Goal: Information Seeking & Learning: Check status

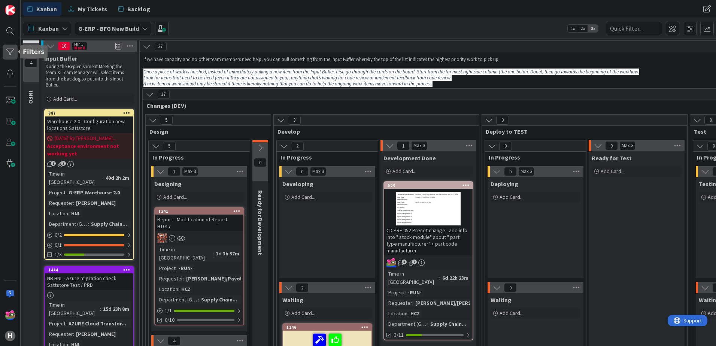
click at [10, 55] on div at bounding box center [10, 52] width 15 height 15
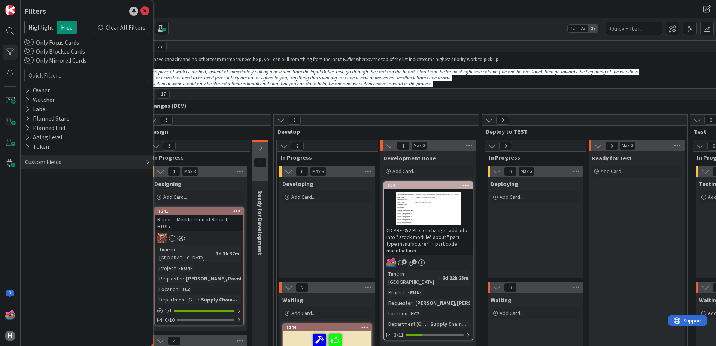
click at [41, 165] on div "Custom Fields" at bounding box center [43, 161] width 38 height 9
click at [48, 206] on button "Department (G-ERP)" at bounding box center [56, 205] width 64 height 9
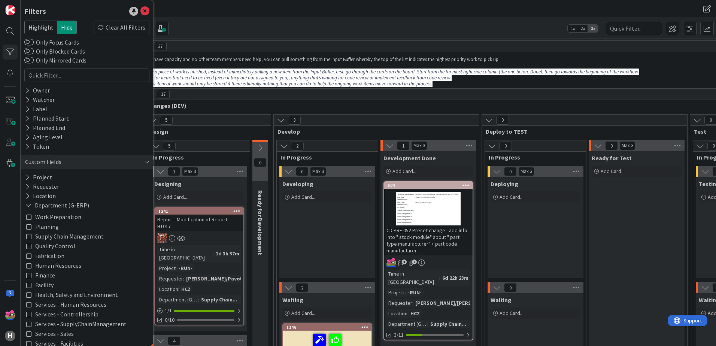
click at [55, 218] on span "Work Preparation" at bounding box center [58, 217] width 46 height 10
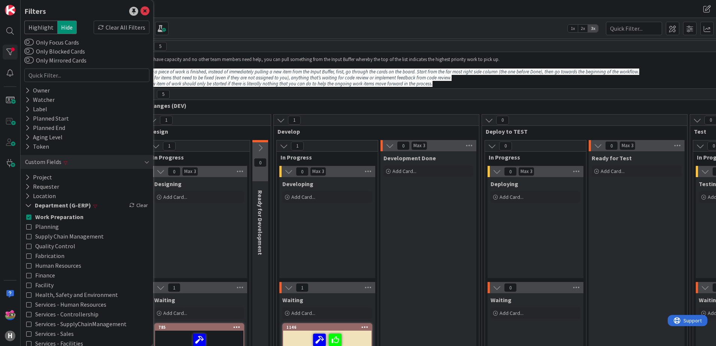
click at [323, 30] on div "Kanban G-ERP - BFG New Build 1x 2x 3x" at bounding box center [368, 28] width 695 height 21
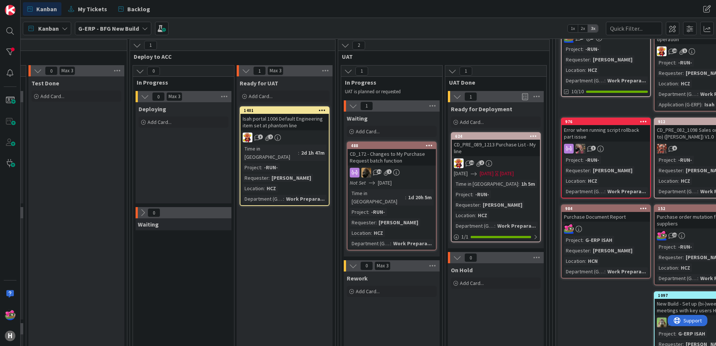
scroll to position [0, 768]
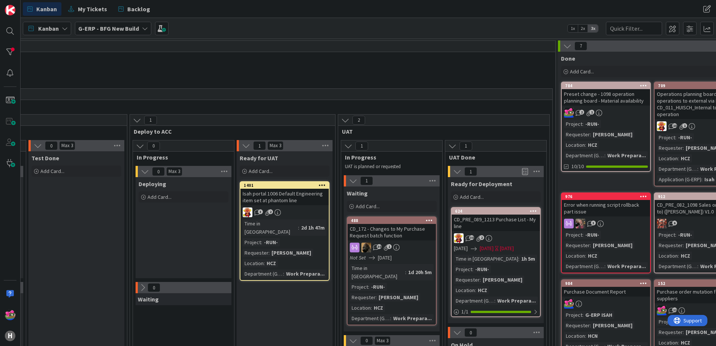
click at [565, 48] on icon at bounding box center [567, 46] width 8 height 8
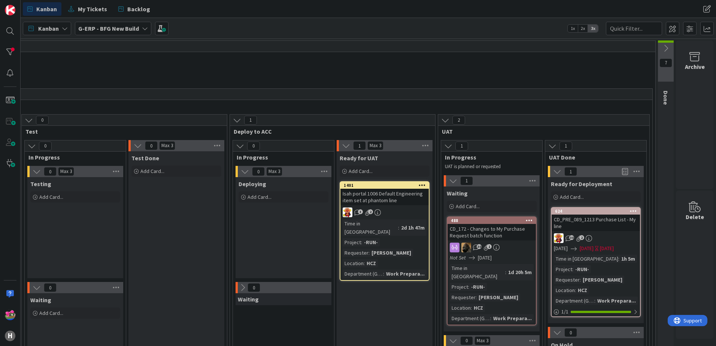
scroll to position [0, 674]
click at [691, 27] on span at bounding box center [689, 28] width 13 height 13
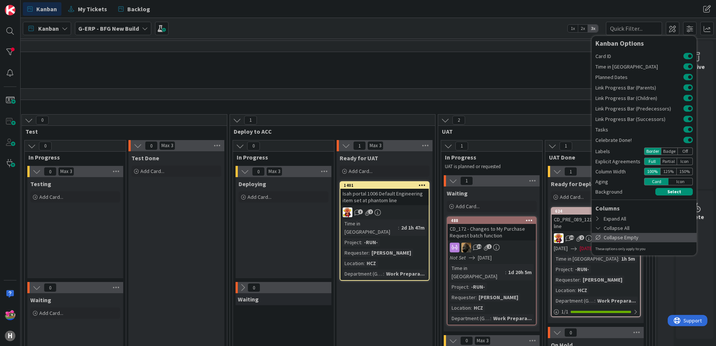
click at [617, 237] on div "Collapse Empty" at bounding box center [644, 237] width 105 height 9
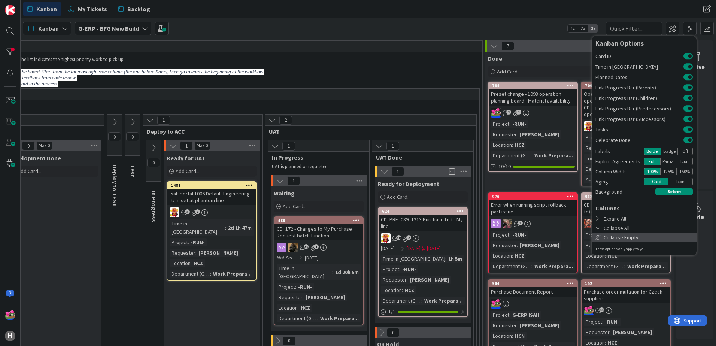
scroll to position [0, 460]
click at [490, 45] on icon at bounding box center [494, 46] width 8 height 8
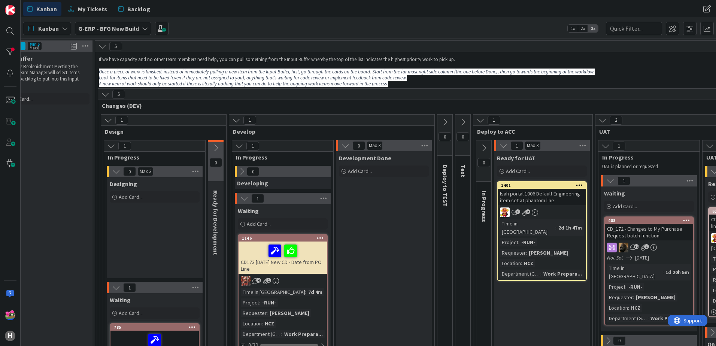
scroll to position [0, 0]
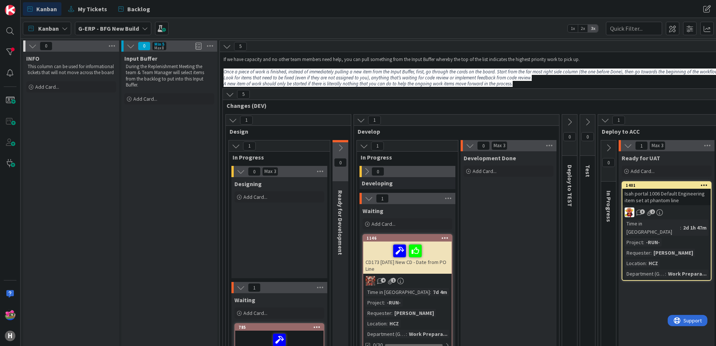
click at [29, 46] on icon at bounding box center [32, 46] width 8 height 8
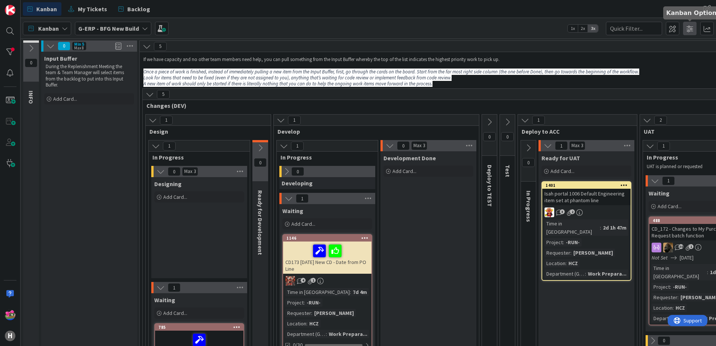
click at [685, 31] on span at bounding box center [689, 28] width 13 height 13
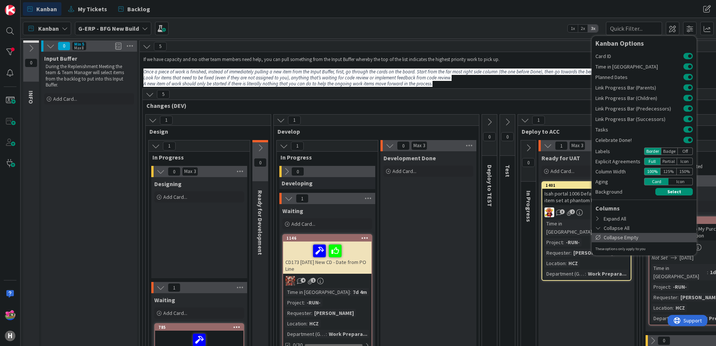
click at [625, 236] on div "Collapse Empty" at bounding box center [644, 237] width 105 height 9
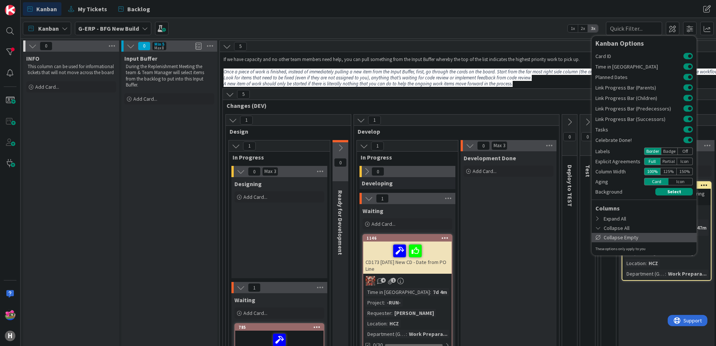
click at [628, 238] on div "Collapse Empty" at bounding box center [644, 237] width 105 height 9
click at [614, 219] on div "Expand All" at bounding box center [644, 218] width 105 height 9
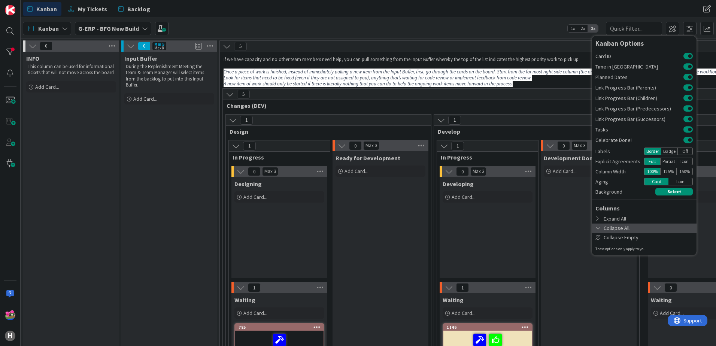
click at [620, 228] on div "Collapse All" at bounding box center [644, 227] width 105 height 9
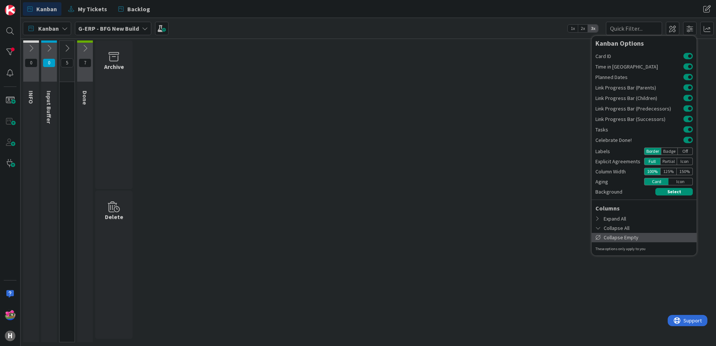
click at [616, 241] on div "Collapse Empty" at bounding box center [644, 237] width 105 height 9
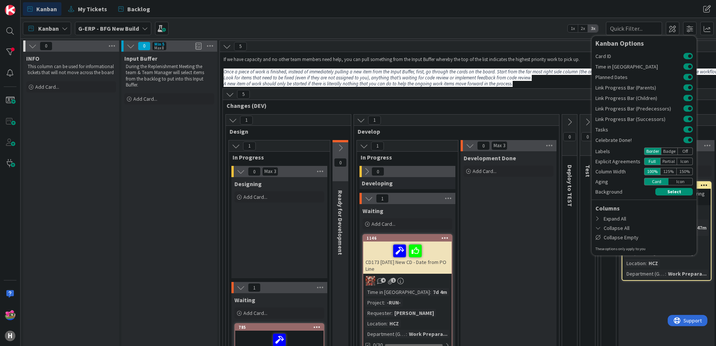
click at [30, 45] on icon at bounding box center [32, 46] width 8 height 8
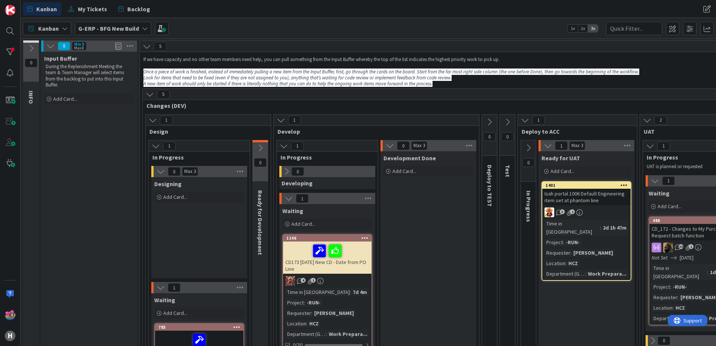
click at [51, 45] on icon at bounding box center [50, 46] width 8 height 8
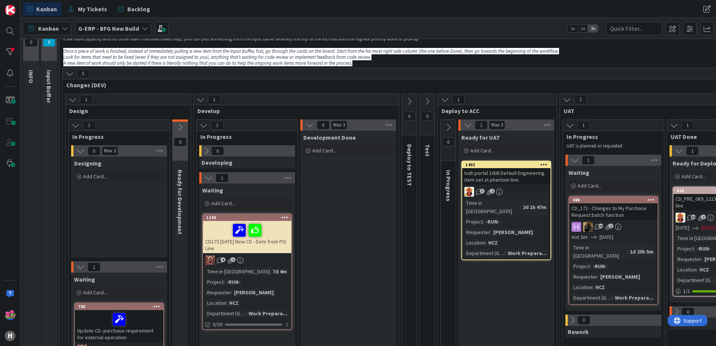
scroll to position [37, 0]
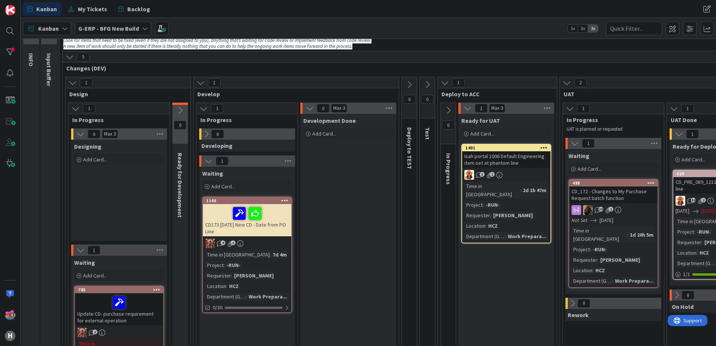
click at [309, 106] on icon at bounding box center [309, 108] width 8 height 8
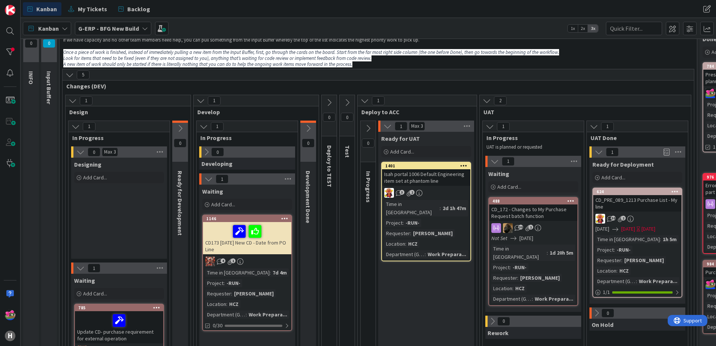
scroll to position [0, 0]
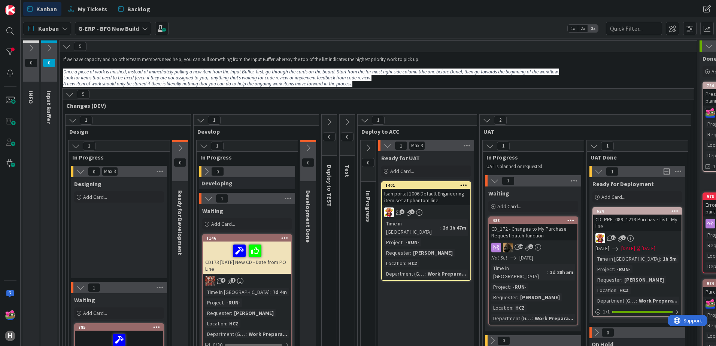
click at [102, 31] on b "G-ERP - BFG New Build" at bounding box center [108, 28] width 61 height 7
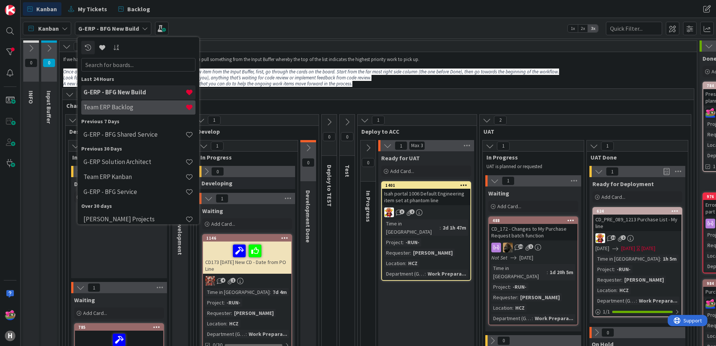
click at [106, 111] on div "Team ERP Backlog" at bounding box center [138, 107] width 114 height 14
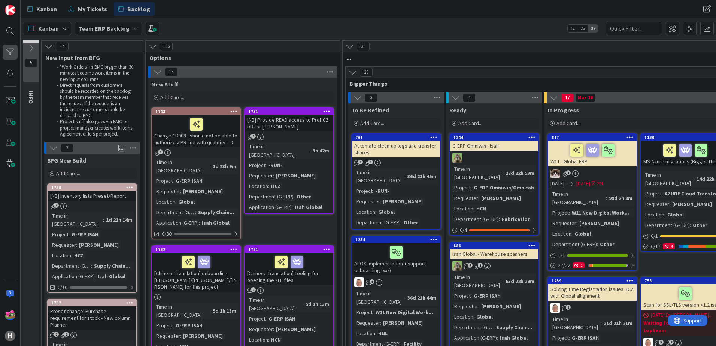
click at [7, 60] on div "H" at bounding box center [10, 173] width 21 height 346
click at [7, 53] on div at bounding box center [10, 52] width 15 height 15
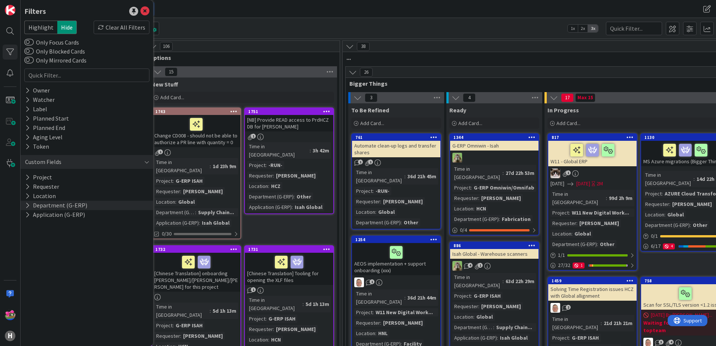
click at [28, 205] on icon at bounding box center [27, 205] width 5 height 6
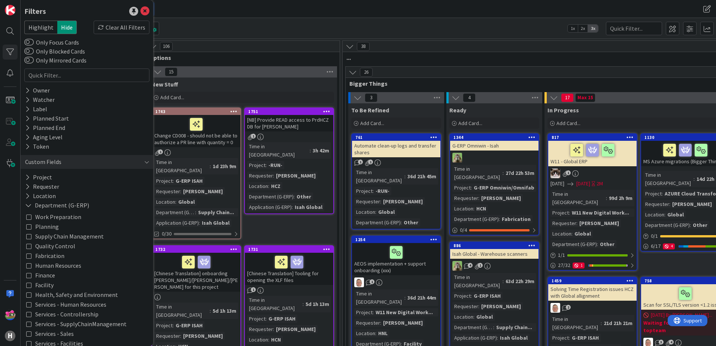
click at [28, 218] on icon at bounding box center [28, 216] width 5 height 5
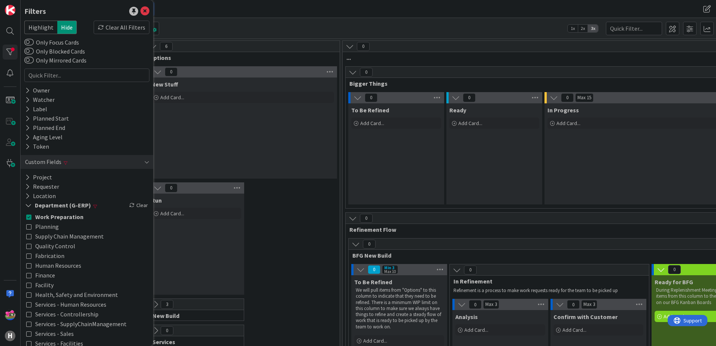
click at [264, 18] on div "Kanban My Tickets Backlog Kanban My Tickets Backlog" at bounding box center [368, 9] width 695 height 18
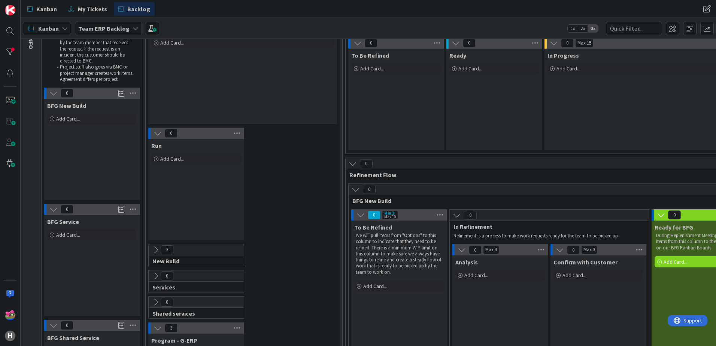
scroll to position [150, 0]
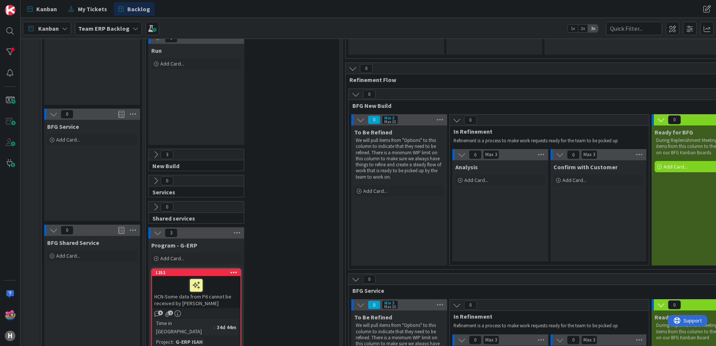
click at [155, 157] on icon at bounding box center [156, 154] width 8 height 8
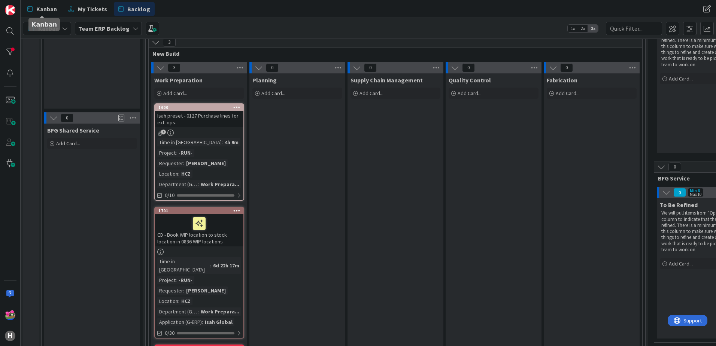
scroll to position [0, 0]
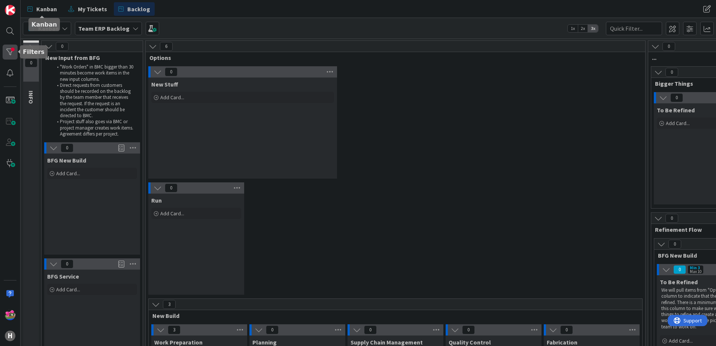
click at [10, 54] on div at bounding box center [10, 52] width 15 height 15
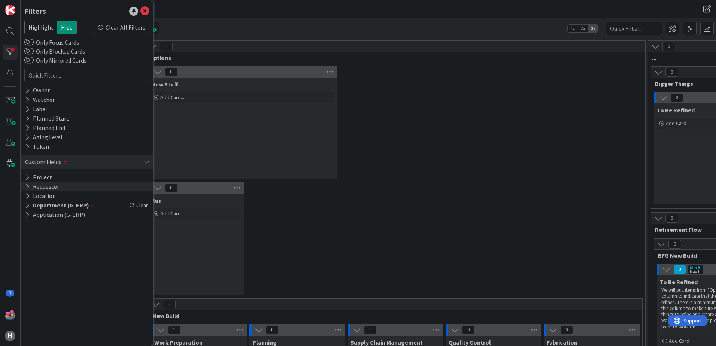
click at [44, 191] on button "Requester" at bounding box center [42, 186] width 36 height 9
click at [67, 199] on input "text" at bounding box center [86, 198] width 121 height 10
type input "[PERSON_NAME]"
click at [353, 211] on div "0 Run Add Card..." at bounding box center [395, 240] width 496 height 116
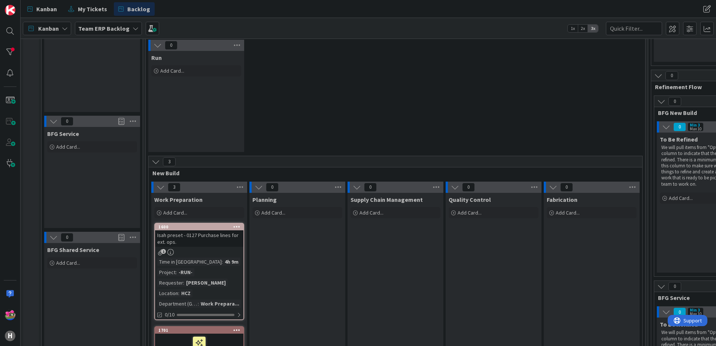
scroll to position [112, 0]
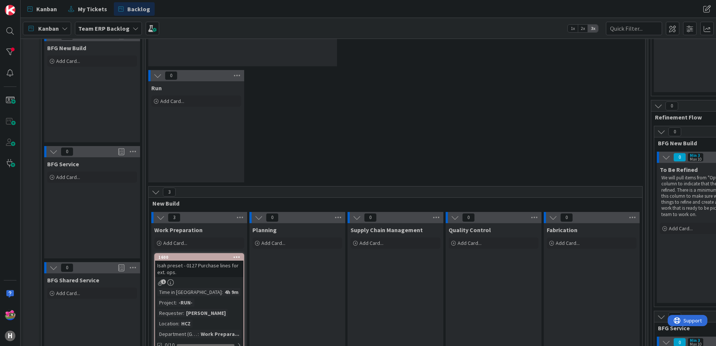
click at [259, 219] on icon at bounding box center [259, 217] width 8 height 8
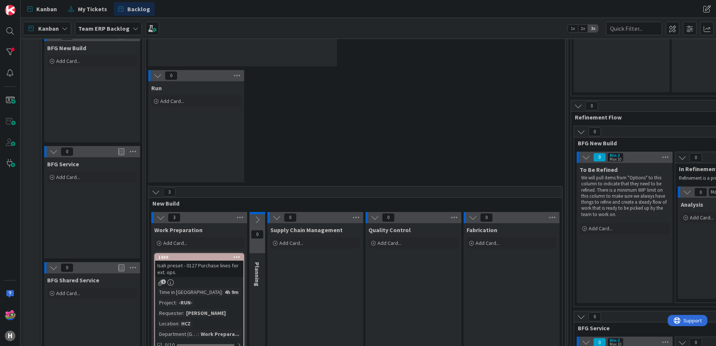
click at [275, 220] on icon at bounding box center [277, 217] width 8 height 8
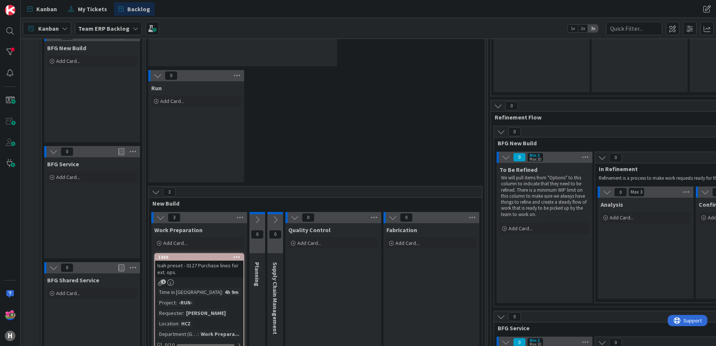
click at [292, 216] on icon at bounding box center [295, 217] width 8 height 8
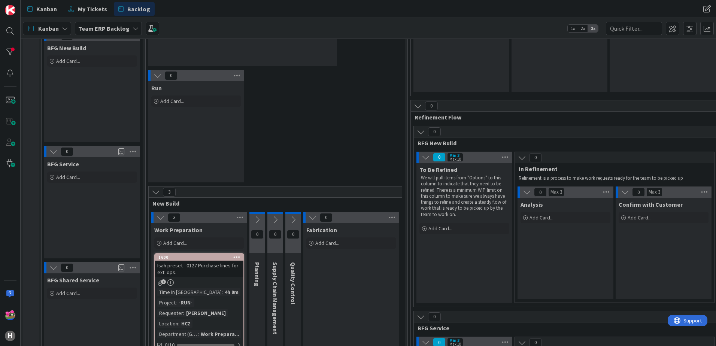
click at [310, 219] on icon at bounding box center [312, 217] width 8 height 8
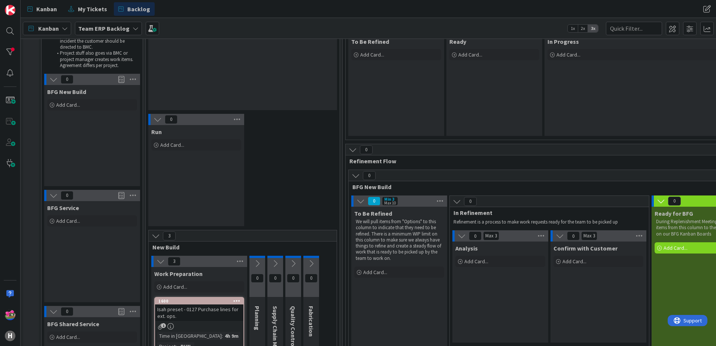
scroll to position [0, 0]
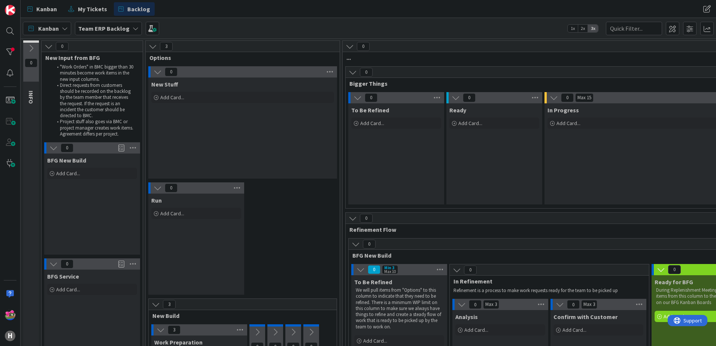
click at [156, 72] on icon at bounding box center [157, 72] width 8 height 8
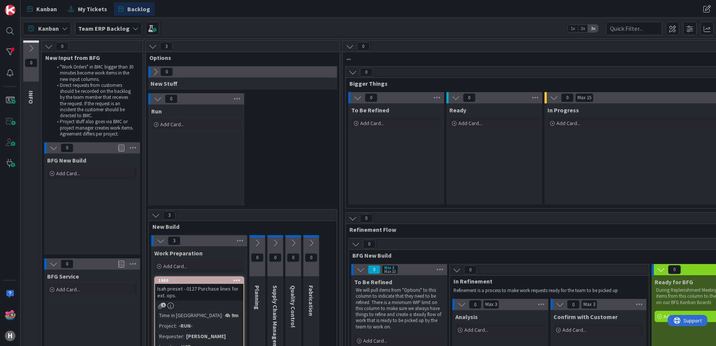
click at [156, 99] on icon at bounding box center [157, 99] width 8 height 8
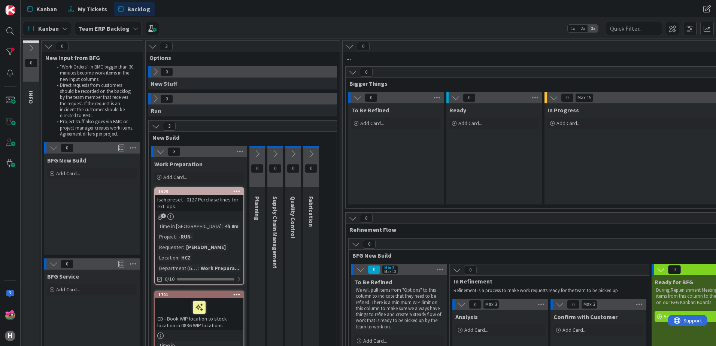
click at [48, 46] on icon at bounding box center [49, 46] width 8 height 8
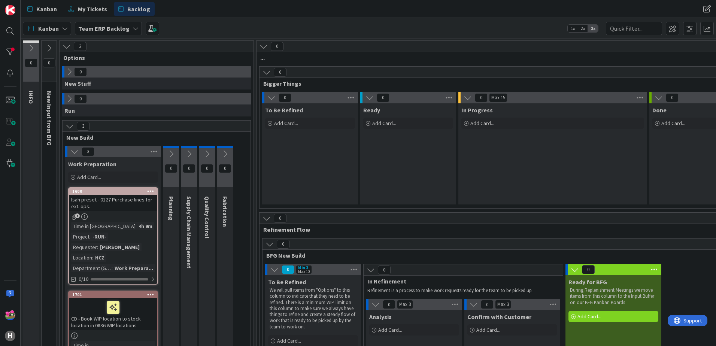
click at [262, 48] on icon at bounding box center [263, 46] width 8 height 8
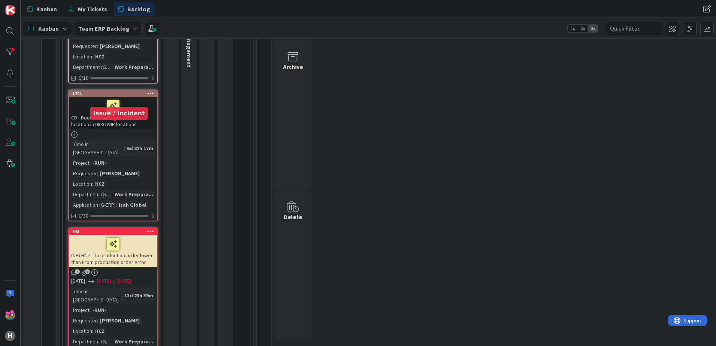
scroll to position [299, 0]
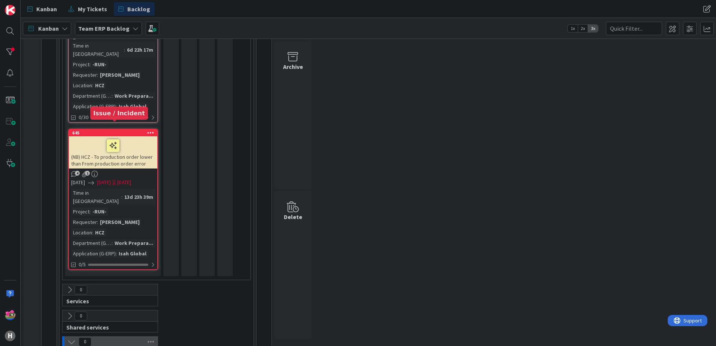
click at [117, 130] on div "645" at bounding box center [114, 132] width 85 height 5
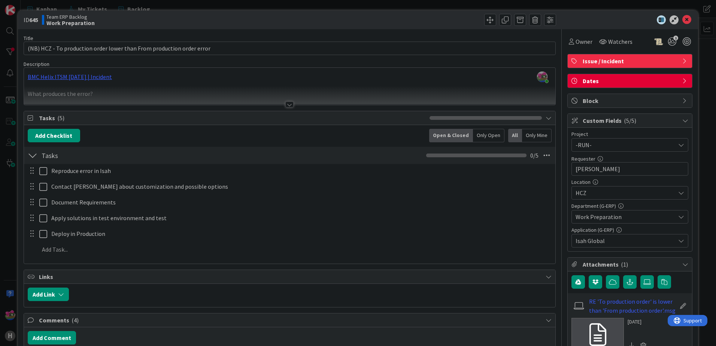
click at [285, 104] on div at bounding box center [289, 104] width 8 height 6
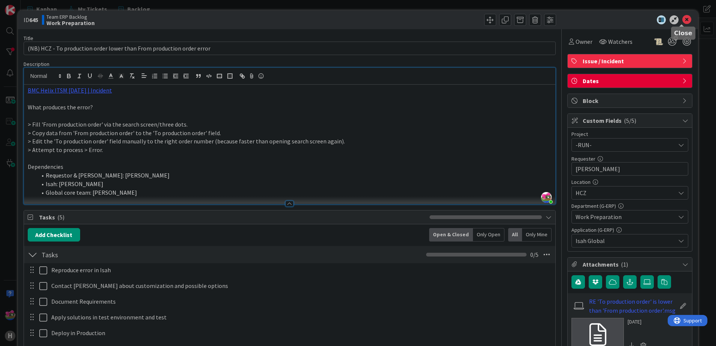
click at [682, 18] on icon at bounding box center [686, 19] width 9 height 9
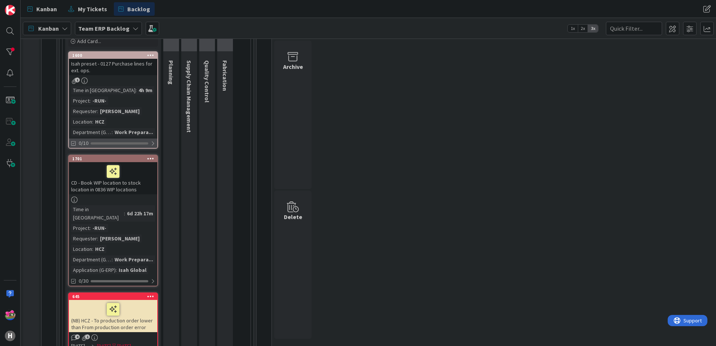
scroll to position [112, 0]
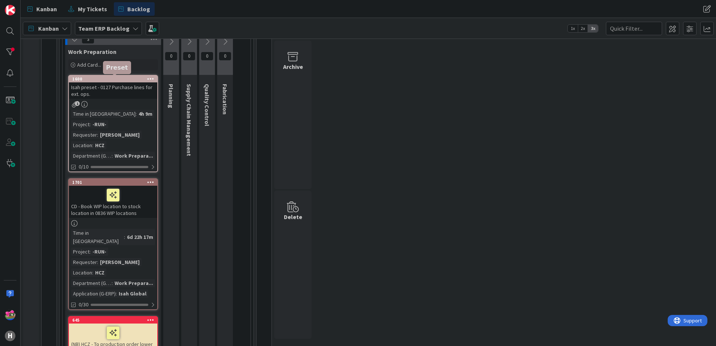
click at [91, 77] on div "1600" at bounding box center [114, 78] width 85 height 5
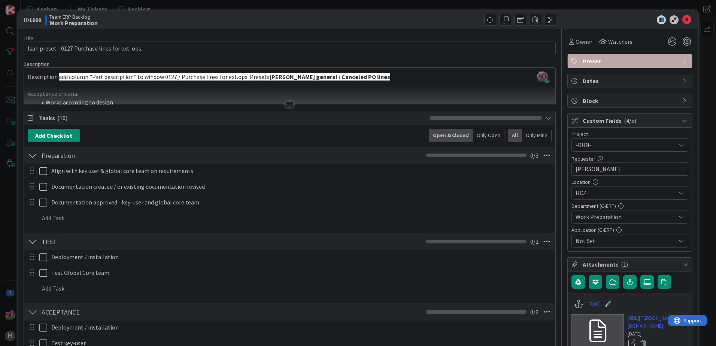
click at [285, 104] on div at bounding box center [289, 104] width 8 height 6
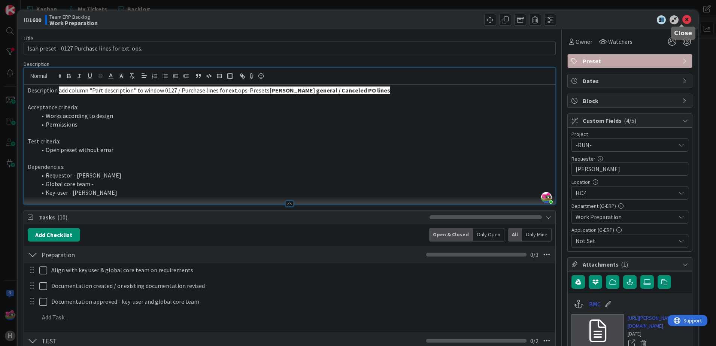
click at [682, 19] on icon at bounding box center [686, 19] width 9 height 9
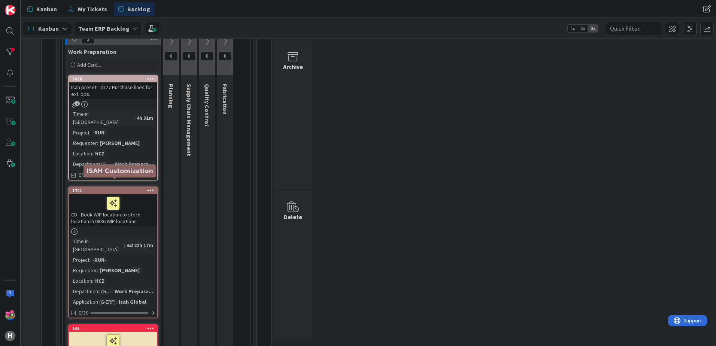
click at [106, 188] on div "1701" at bounding box center [114, 190] width 85 height 5
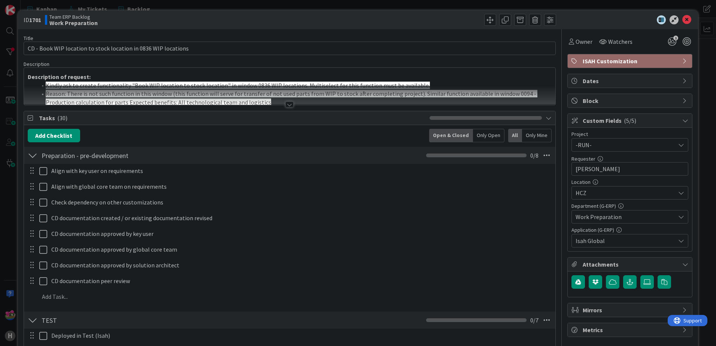
click at [286, 106] on div at bounding box center [289, 104] width 8 height 6
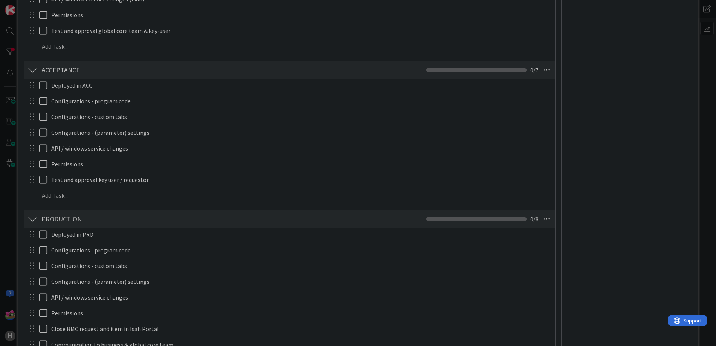
scroll to position [749, 0]
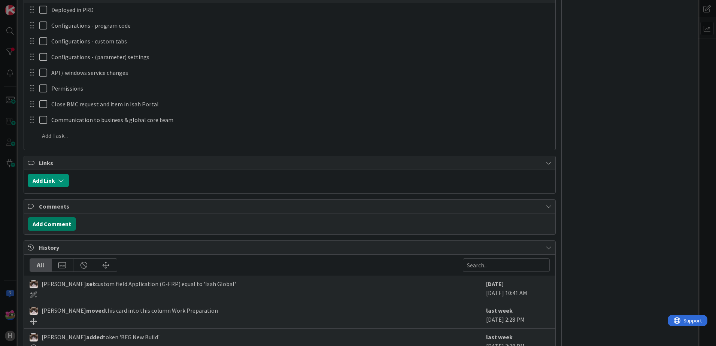
click at [66, 223] on button "Add Comment" at bounding box center [52, 223] width 48 height 13
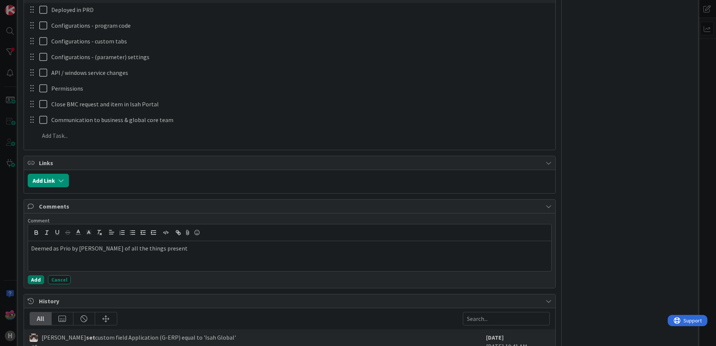
click at [34, 281] on button "Add" at bounding box center [36, 279] width 16 height 9
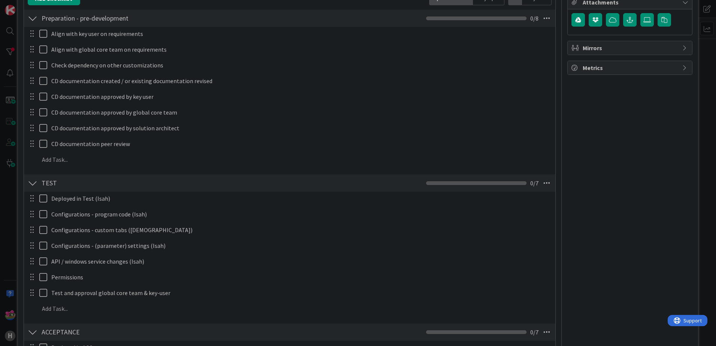
scroll to position [37, 0]
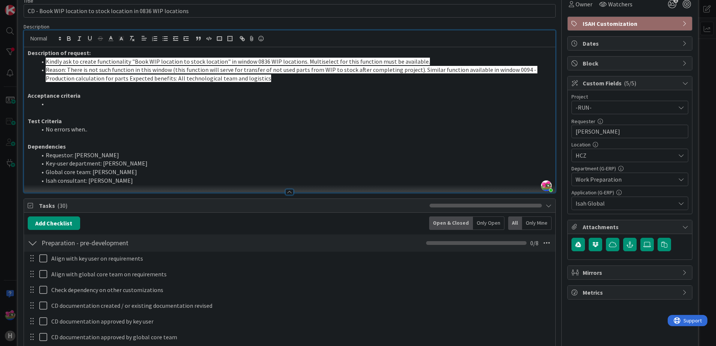
click at [31, 240] on div at bounding box center [33, 242] width 10 height 13
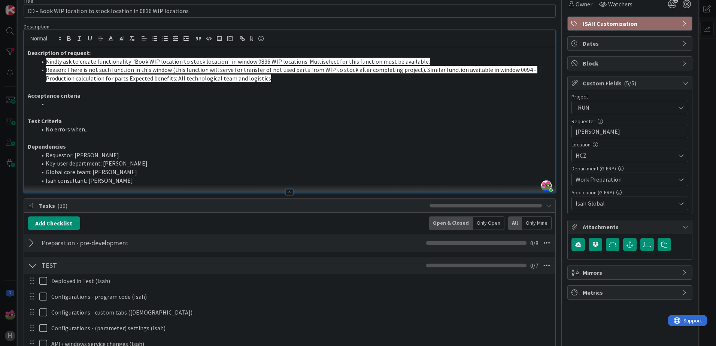
click at [33, 265] on div at bounding box center [33, 265] width 10 height 13
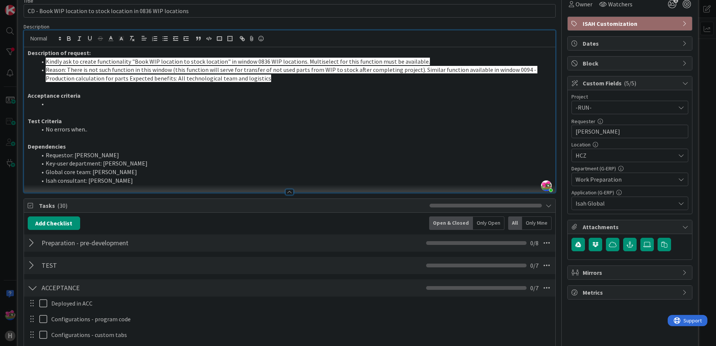
click at [35, 289] on div at bounding box center [33, 287] width 10 height 13
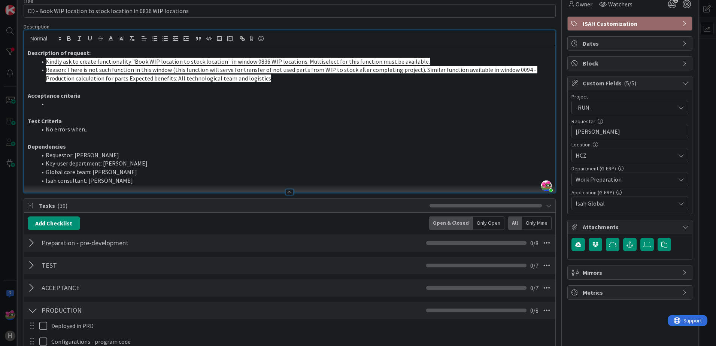
click at [34, 309] on div at bounding box center [33, 310] width 10 height 13
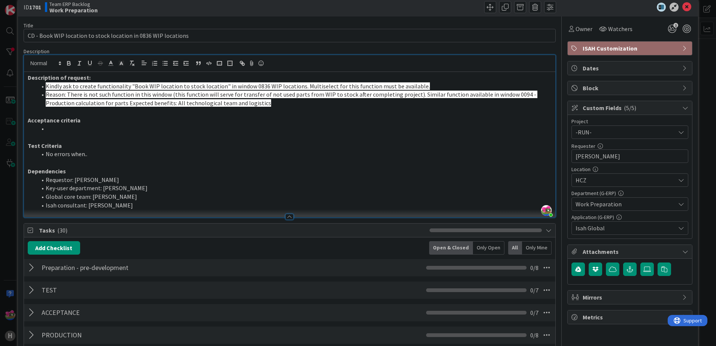
scroll to position [0, 0]
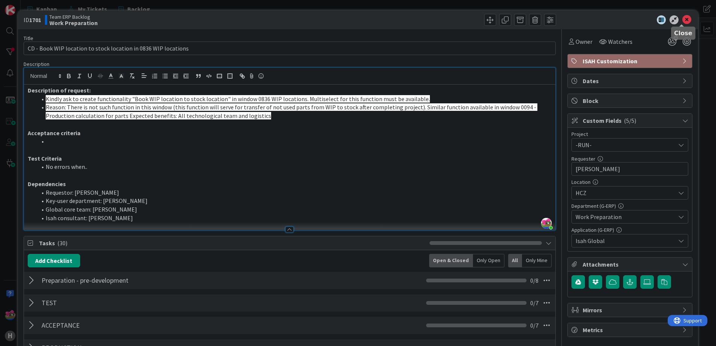
click at [683, 21] on icon at bounding box center [686, 19] width 9 height 9
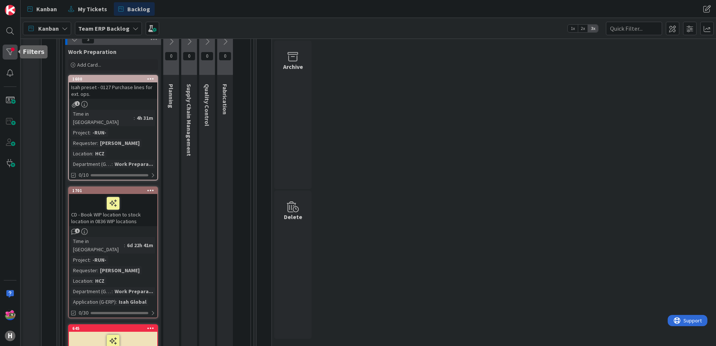
click at [14, 46] on div at bounding box center [10, 52] width 15 height 15
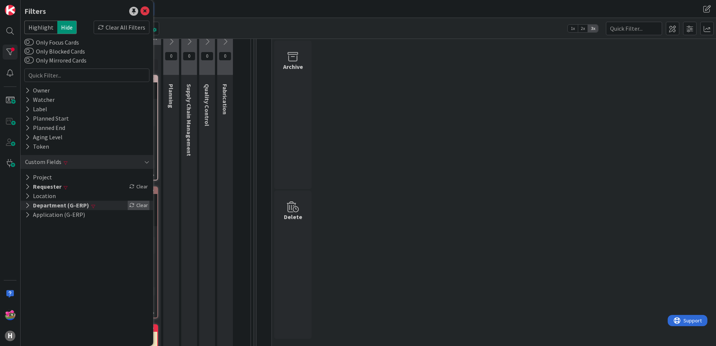
click at [139, 205] on div "Clear" at bounding box center [139, 205] width 22 height 9
click at [143, 189] on div "Clear" at bounding box center [139, 186] width 22 height 9
click at [76, 185] on div "Requester" at bounding box center [87, 186] width 133 height 9
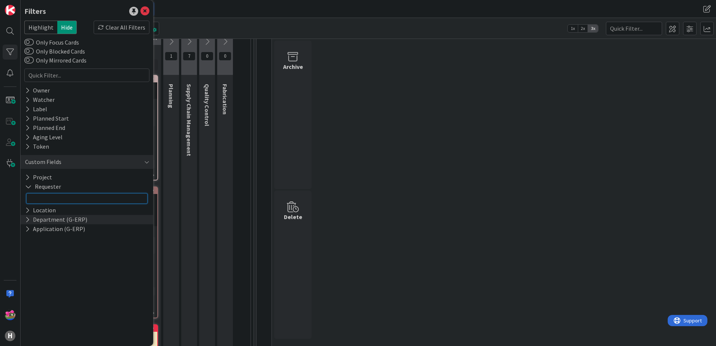
click at [63, 202] on input "text" at bounding box center [86, 198] width 121 height 10
type input "[PERSON_NAME]"
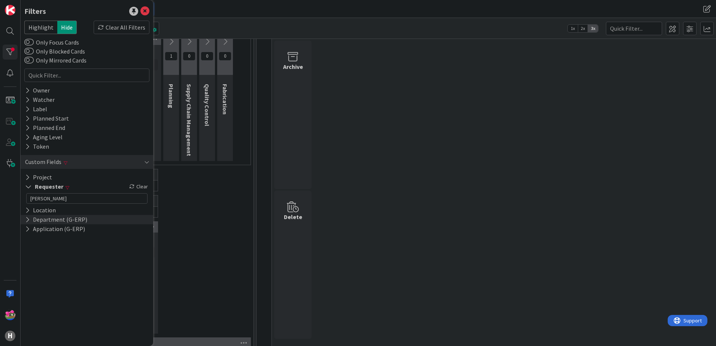
click at [370, 124] on div "0 INFO This column contains information cards that should not be moved across t…" at bounding box center [368, 308] width 692 height 761
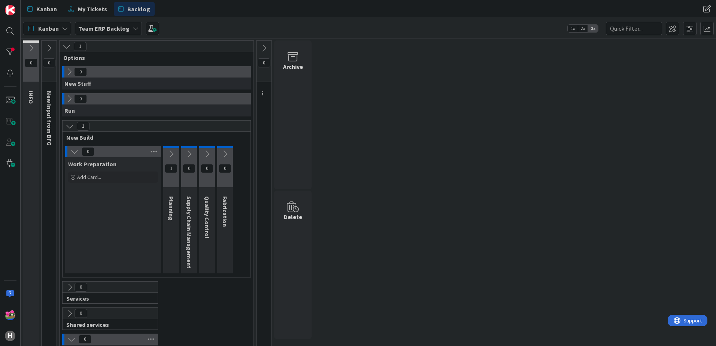
click at [173, 152] on icon at bounding box center [171, 154] width 8 height 8
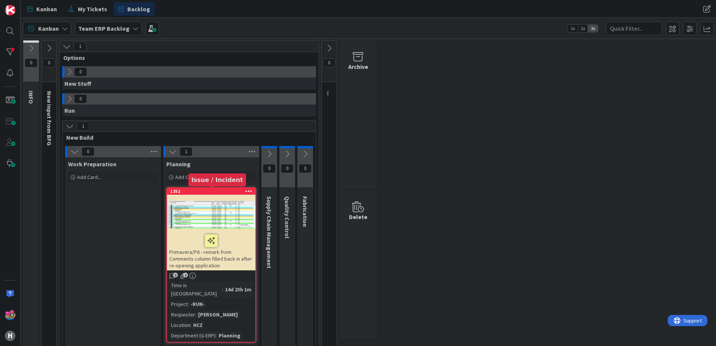
click at [216, 192] on div "1352" at bounding box center [212, 191] width 85 height 5
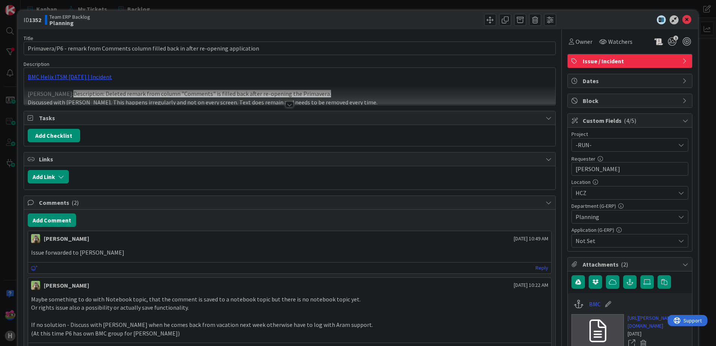
click at [288, 107] on div at bounding box center [289, 104] width 8 height 6
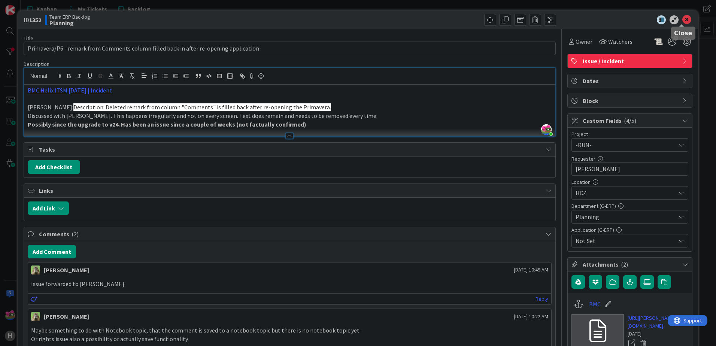
click at [682, 19] on icon at bounding box center [686, 19] width 9 height 9
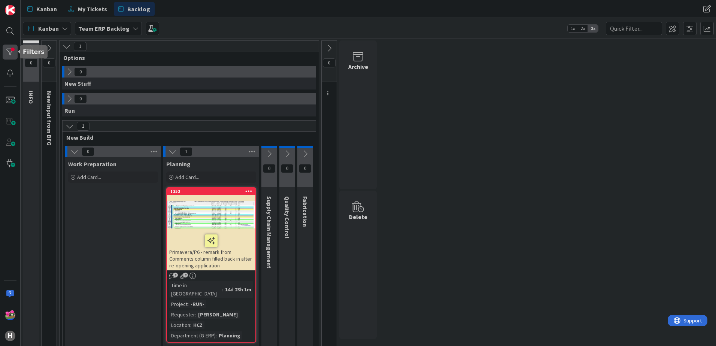
click at [12, 53] on div at bounding box center [10, 52] width 15 height 15
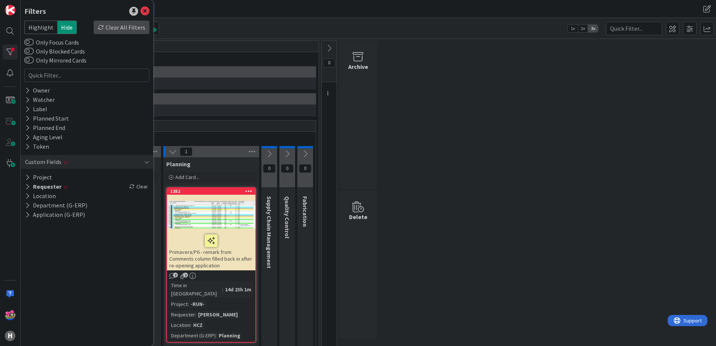
click at [130, 28] on div "Clear All Filters" at bounding box center [122, 27] width 56 height 13
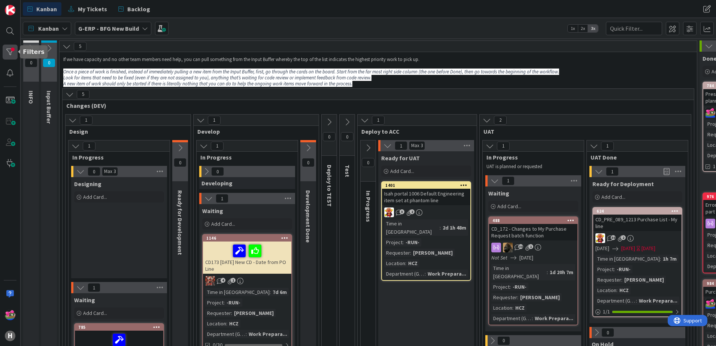
click at [10, 48] on div at bounding box center [10, 52] width 15 height 15
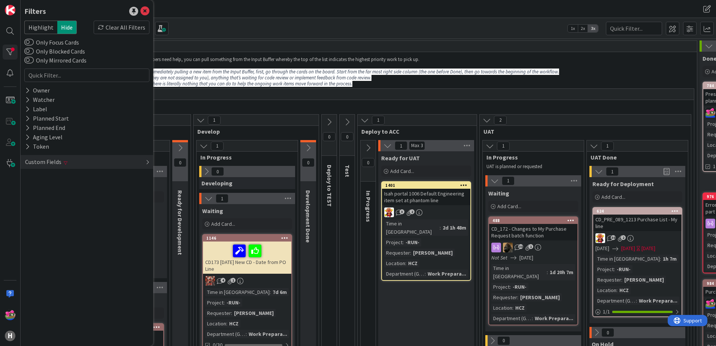
click at [141, 163] on div "Custom Fields" at bounding box center [87, 162] width 133 height 14
click at [140, 206] on div "Clear" at bounding box center [139, 205] width 22 height 9
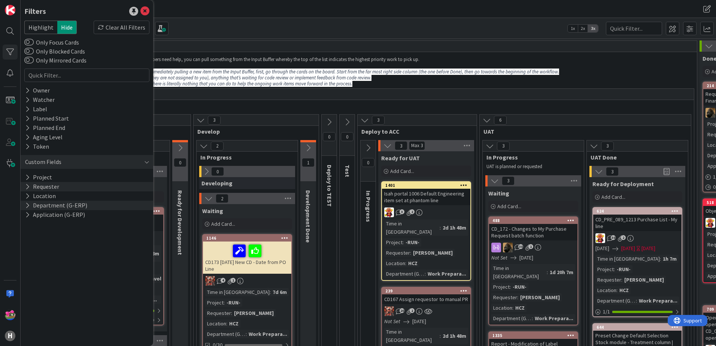
click at [27, 186] on icon at bounding box center [27, 186] width 5 height 6
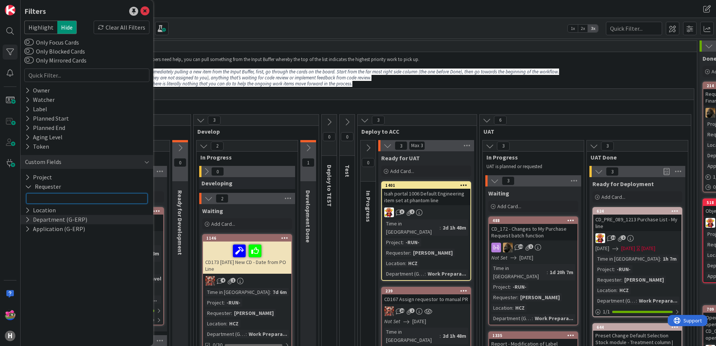
click at [45, 197] on input "text" at bounding box center [86, 198] width 121 height 10
type input "[PERSON_NAME]"
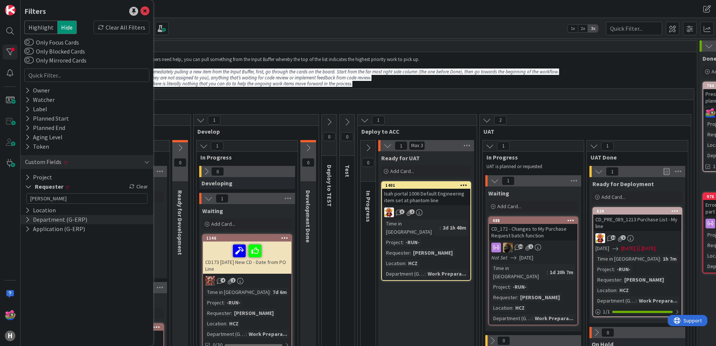
click at [206, 36] on div "Kanban G-ERP - BFG New Build 1x 2x 3x" at bounding box center [368, 28] width 695 height 21
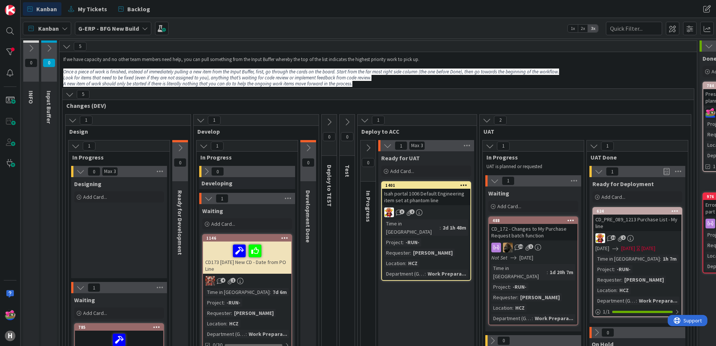
click at [2, 49] on div "H" at bounding box center [10, 173] width 21 height 346
click at [9, 51] on div at bounding box center [10, 52] width 15 height 15
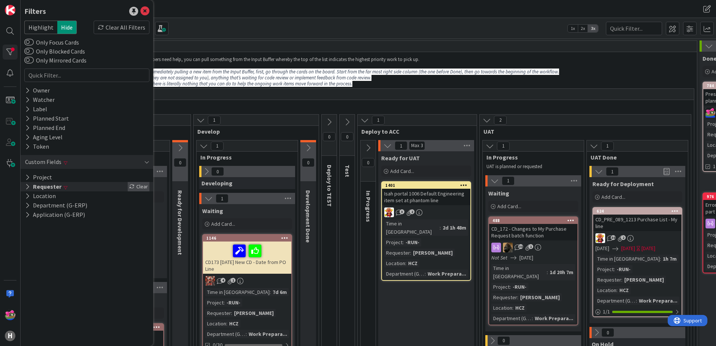
click at [137, 186] on div "Clear" at bounding box center [139, 186] width 22 height 9
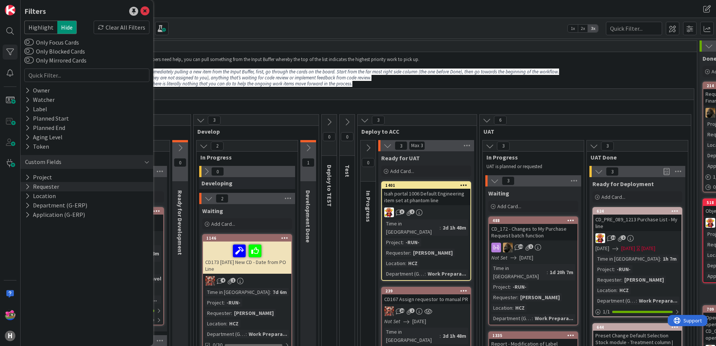
click at [230, 19] on div "Kanban G-ERP - BFG New Build 1x 2x 3x" at bounding box center [368, 28] width 695 height 21
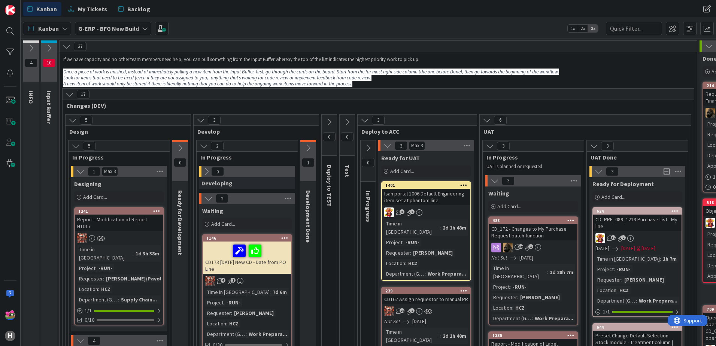
click at [44, 48] on button at bounding box center [49, 48] width 16 height 11
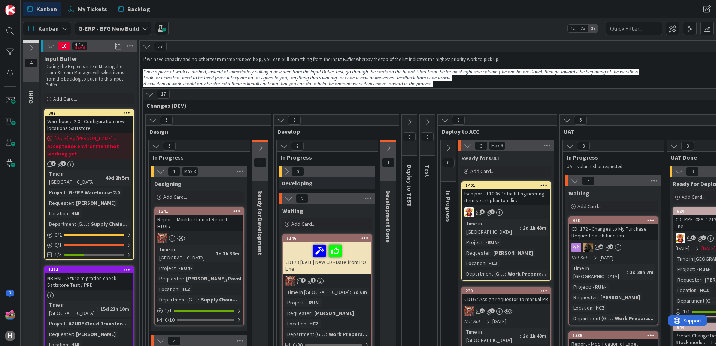
click at [51, 50] on icon at bounding box center [50, 46] width 8 height 8
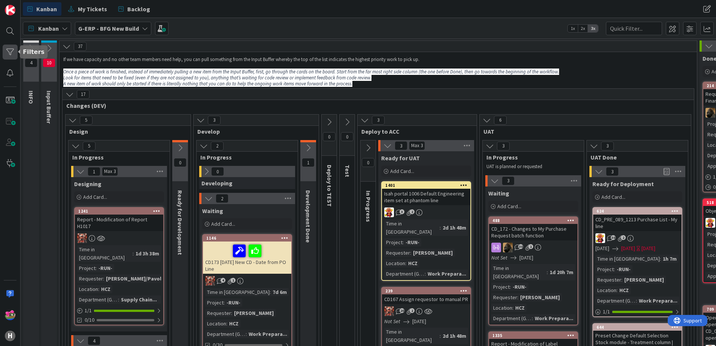
click at [10, 55] on div at bounding box center [10, 52] width 15 height 15
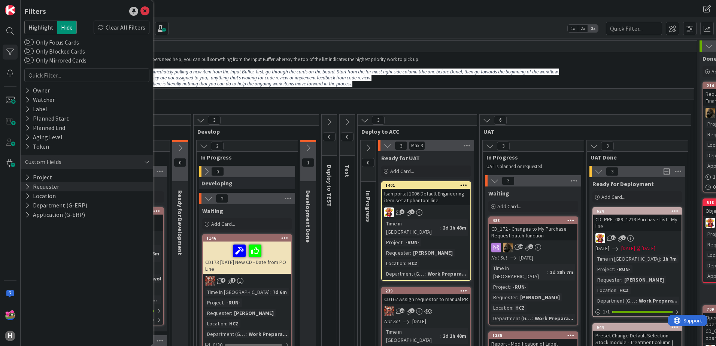
click at [40, 190] on button "Requester" at bounding box center [42, 186] width 36 height 9
click at [37, 185] on button "Requester" at bounding box center [42, 186] width 37 height 9
click at [40, 204] on button "Department (G-ERP)" at bounding box center [56, 205] width 64 height 9
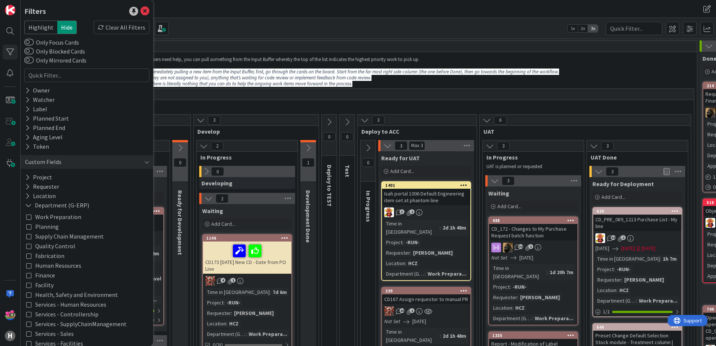
click at [29, 216] on icon at bounding box center [28, 216] width 5 height 5
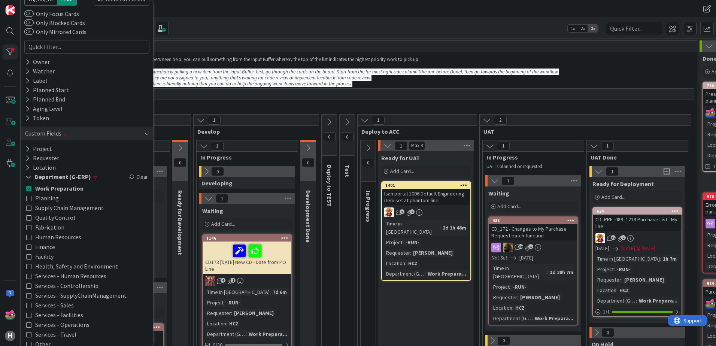
scroll to position [68, 0]
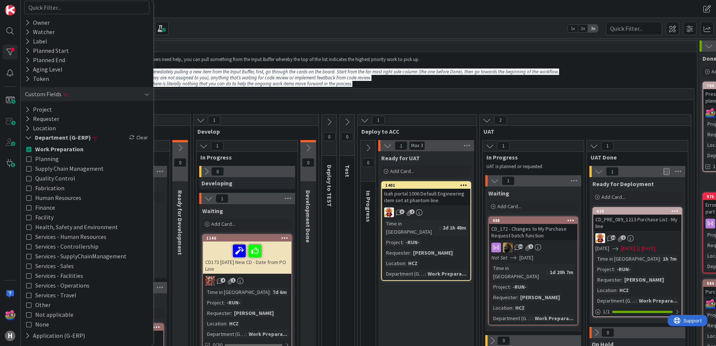
click at [28, 304] on icon at bounding box center [28, 304] width 5 height 5
click at [257, 32] on div "Kanban G-ERP - BFG New Build 1x 2x 3x" at bounding box center [368, 28] width 695 height 21
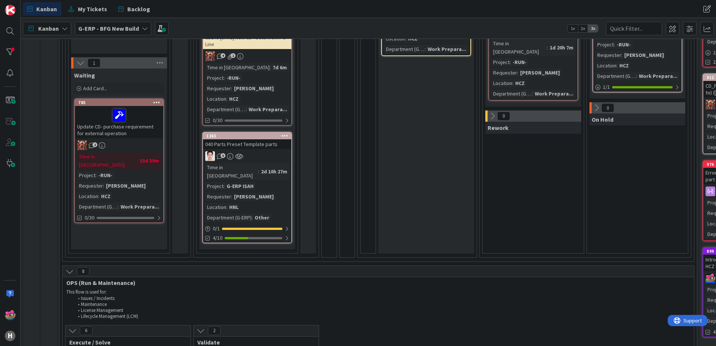
scroll to position [0, 0]
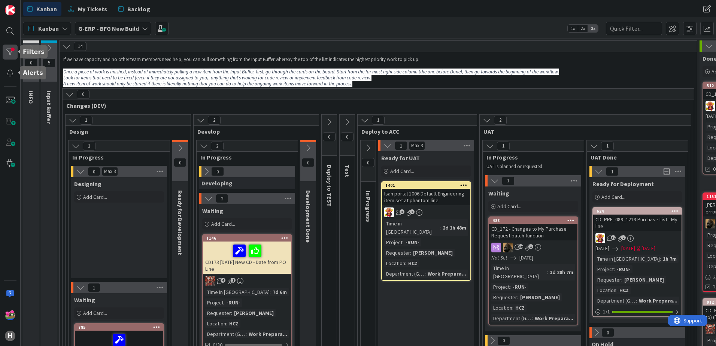
click at [13, 53] on div at bounding box center [10, 52] width 15 height 15
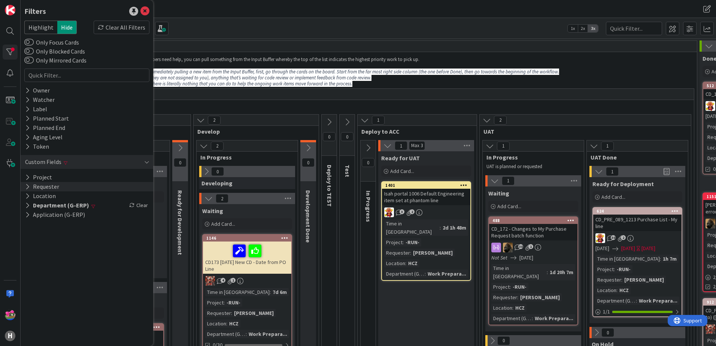
click at [49, 186] on button "Requester" at bounding box center [42, 186] width 36 height 9
click at [53, 198] on input "text" at bounding box center [86, 198] width 121 height 10
type input "[PERSON_NAME]"
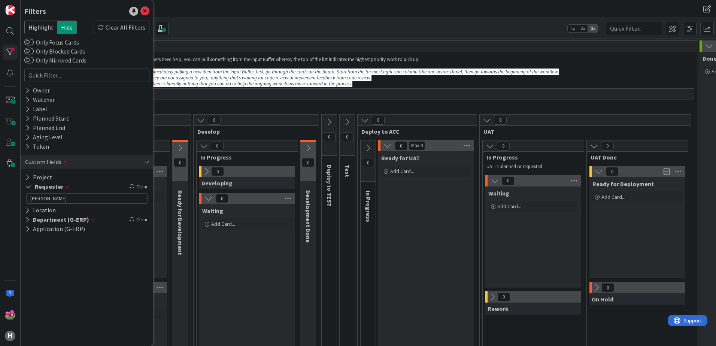
click at [186, 27] on div "Kanban G-ERP - BFG New Build 1x 2x 3x" at bounding box center [368, 28] width 695 height 21
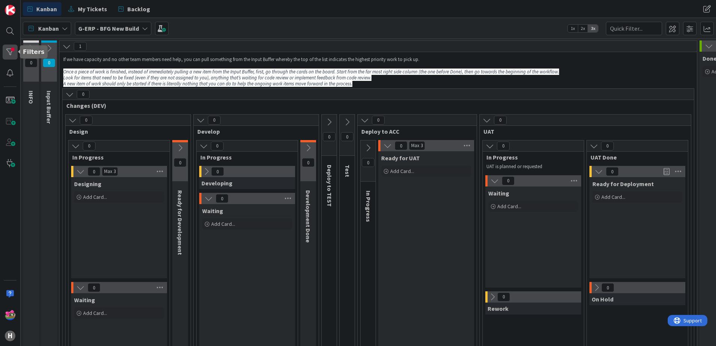
click at [9, 52] on div at bounding box center [10, 52] width 15 height 15
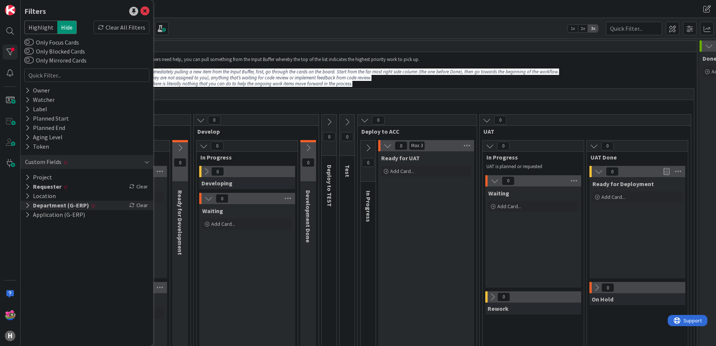
click at [27, 206] on icon at bounding box center [27, 205] width 5 height 6
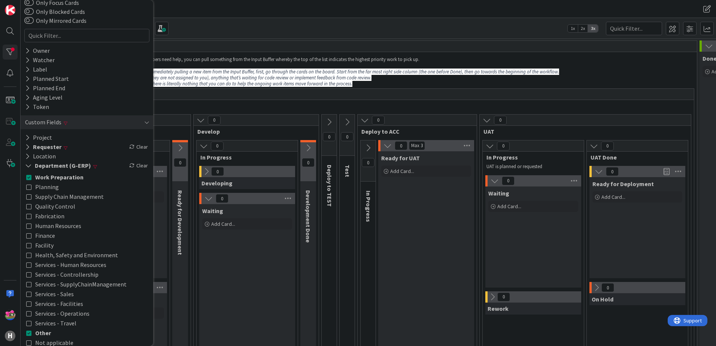
scroll to position [68, 0]
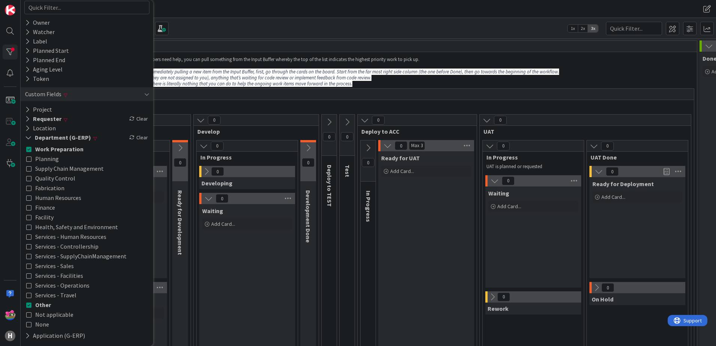
click at [27, 305] on icon at bounding box center [28, 304] width 5 height 5
click at [40, 119] on button "Requester" at bounding box center [43, 118] width 38 height 9
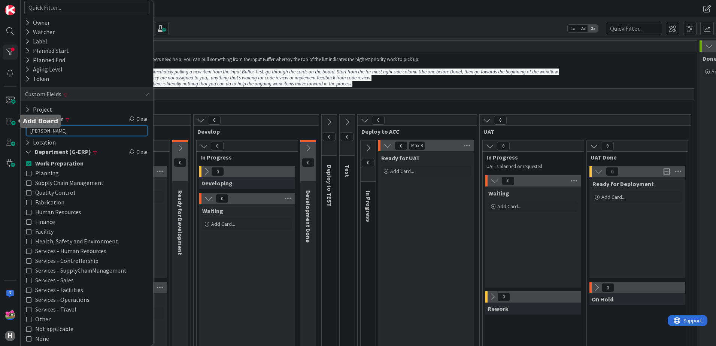
click at [0, 126] on html "H Filters Highlight Hide Clear All Filters Only Focus Cards Only Blocked Cards …" at bounding box center [358, 173] width 716 height 346
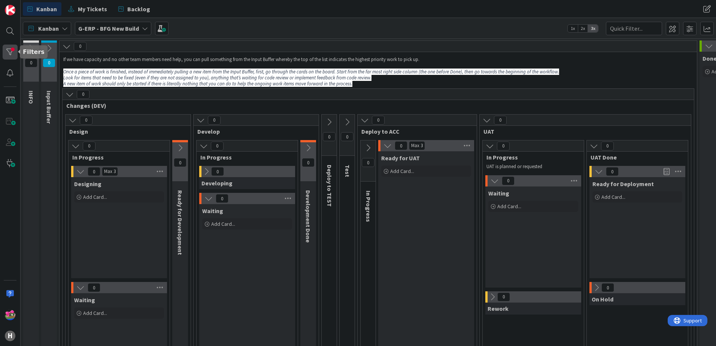
click at [10, 52] on div at bounding box center [10, 52] width 15 height 15
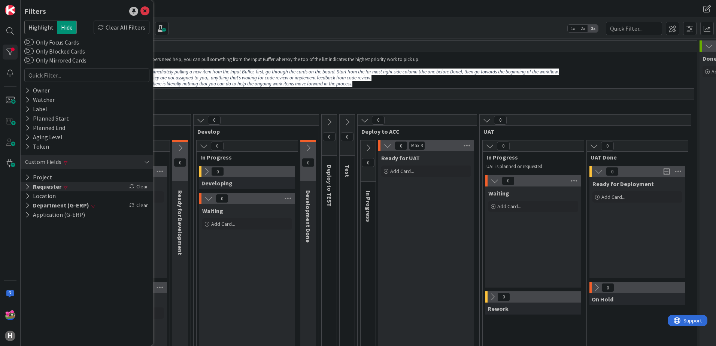
click at [45, 187] on button "Requester" at bounding box center [43, 186] width 38 height 9
drag, startPoint x: 54, startPoint y: 194, endPoint x: 34, endPoint y: 194, distance: 19.5
click at [34, 194] on input "[PERSON_NAME]" at bounding box center [86, 198] width 121 height 10
click at [134, 186] on icon at bounding box center [131, 186] width 5 height 5
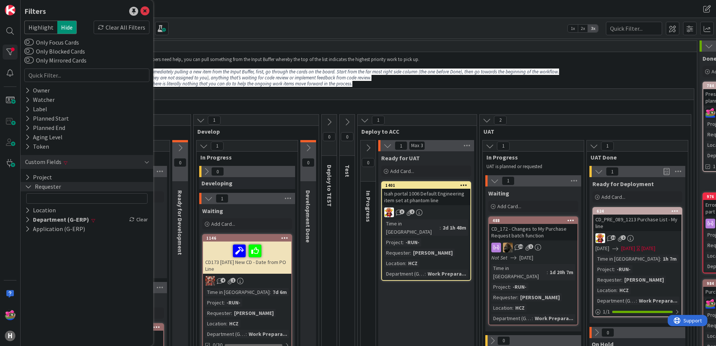
click at [217, 15] on div "Kanban My Tickets Backlog" at bounding box center [223, 8] width 401 height 13
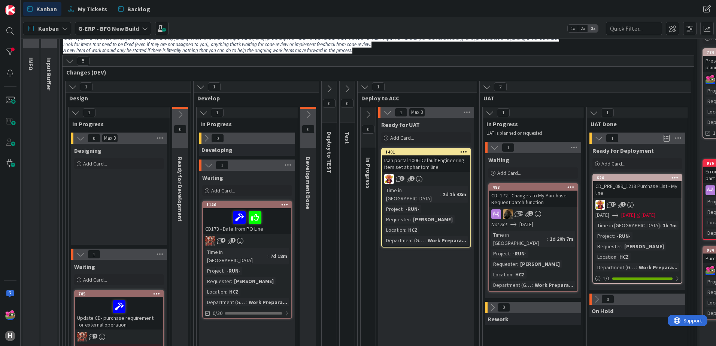
scroll to position [75, 0]
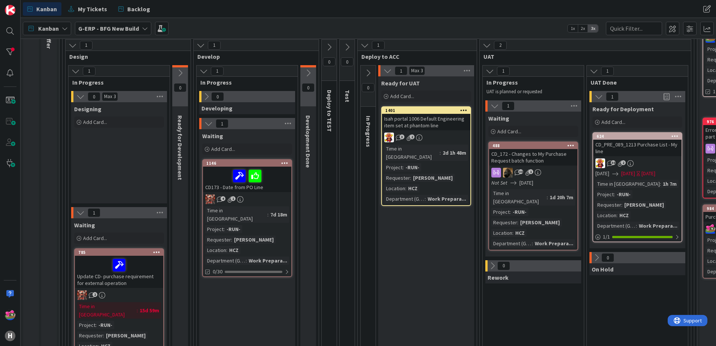
click at [79, 95] on icon at bounding box center [80, 96] width 8 height 8
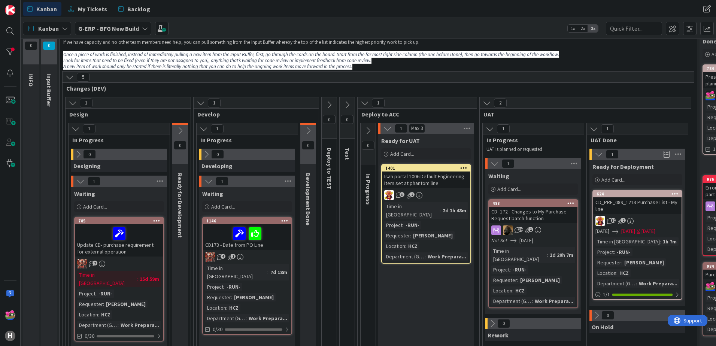
scroll to position [0, 0]
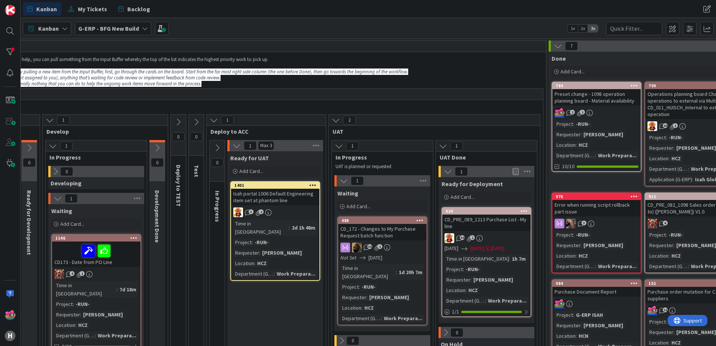
click at [553, 45] on button at bounding box center [558, 46] width 10 height 10
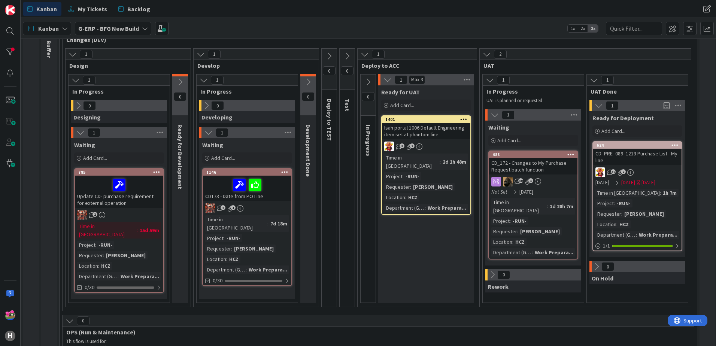
scroll to position [75, 0]
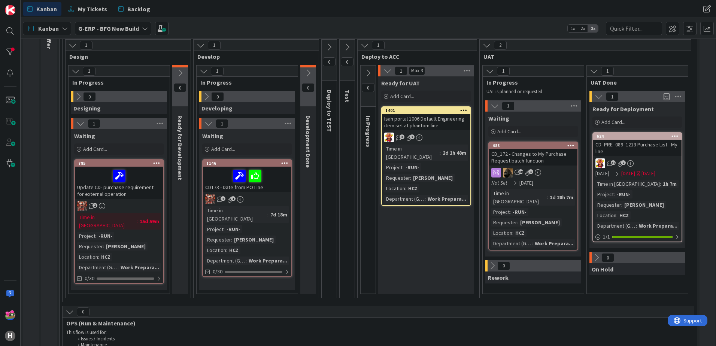
click at [127, 187] on div "Update CD- purchase requirement for external operation" at bounding box center [119, 183] width 88 height 32
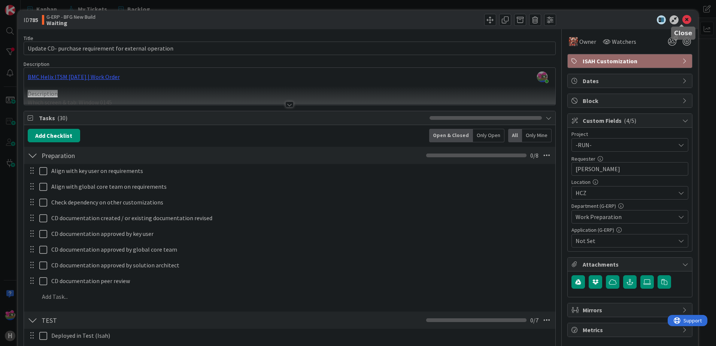
click at [682, 22] on icon at bounding box center [686, 19] width 9 height 9
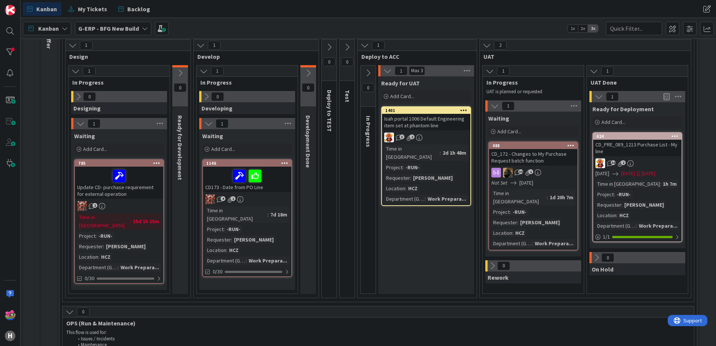
click at [433, 242] on div "Ready for UAT Add Card... 1401 Isah portal 1006 Default Engineering item set at…" at bounding box center [426, 185] width 96 height 218
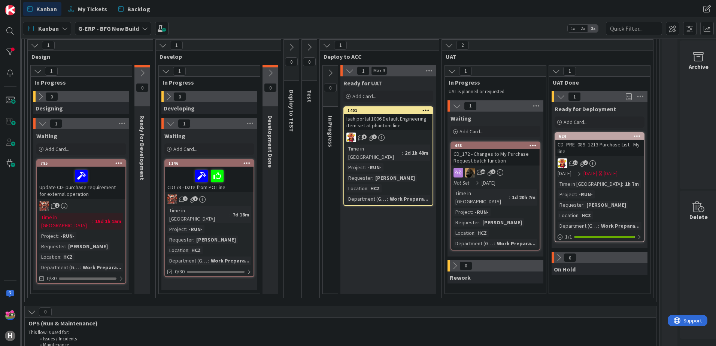
scroll to position [75, 39]
click at [508, 157] on div "CD_172 - Changes to My Purchase Request batch function" at bounding box center [494, 157] width 88 height 16
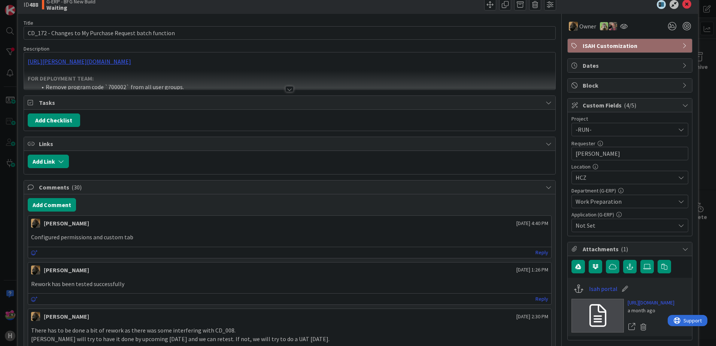
scroll to position [37, 0]
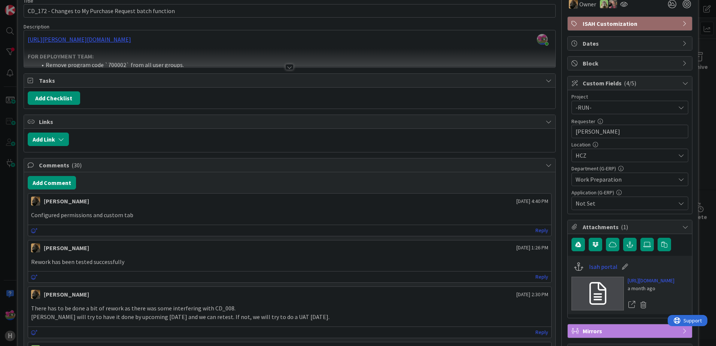
click at [289, 64] on div at bounding box center [289, 67] width 8 height 6
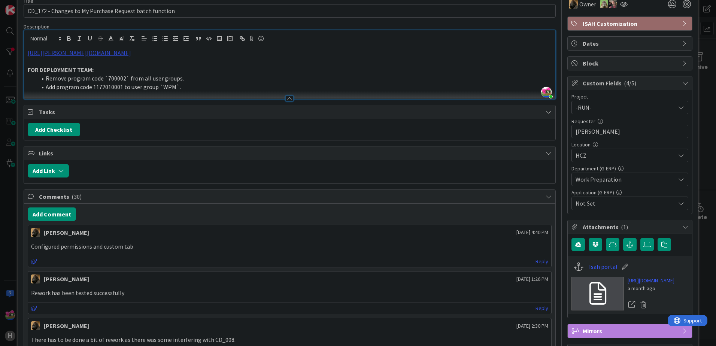
click at [131, 54] on link "[URL][PERSON_NAME][DOMAIN_NAME]" at bounding box center [79, 52] width 103 height 7
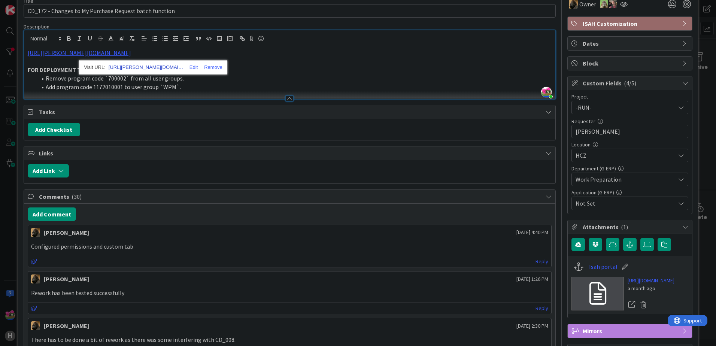
click at [158, 70] on link "[URL][PERSON_NAME][DOMAIN_NAME]" at bounding box center [146, 68] width 75 height 10
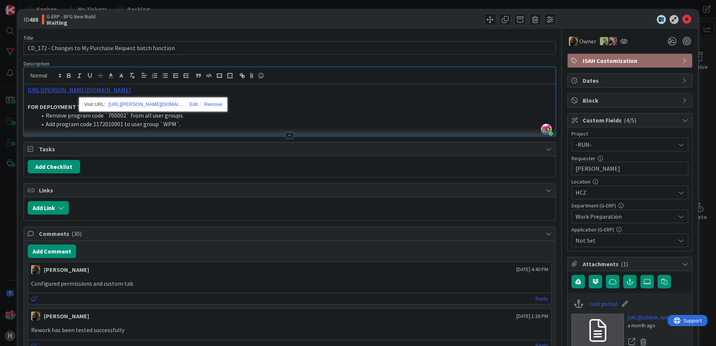
scroll to position [0, 0]
click at [683, 20] on icon at bounding box center [686, 19] width 9 height 9
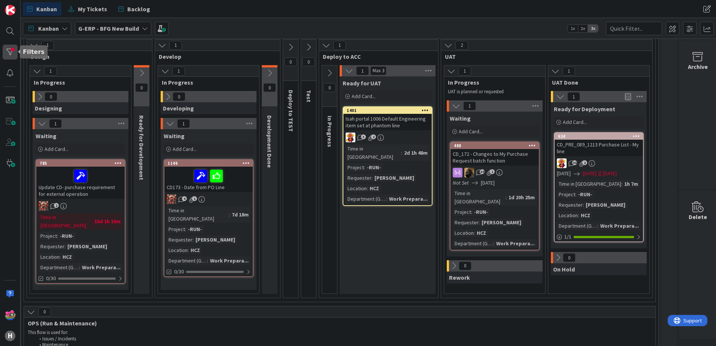
click at [10, 56] on div at bounding box center [10, 52] width 15 height 15
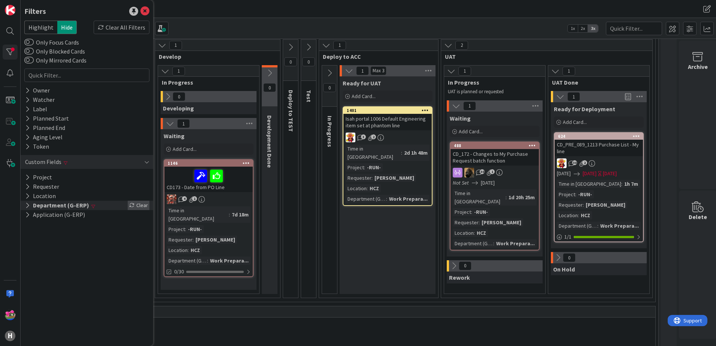
click at [138, 206] on div "Clear" at bounding box center [139, 205] width 22 height 9
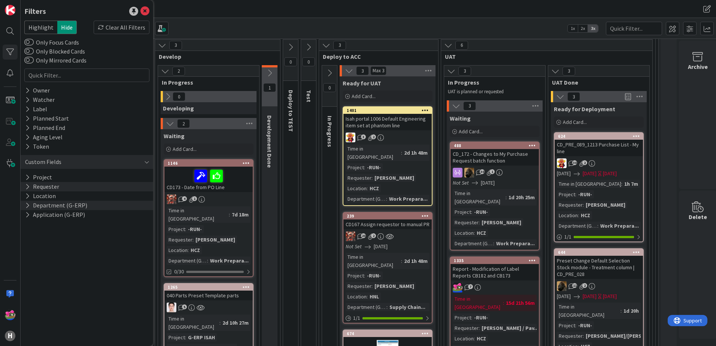
click at [56, 188] on button "Requester" at bounding box center [42, 186] width 36 height 9
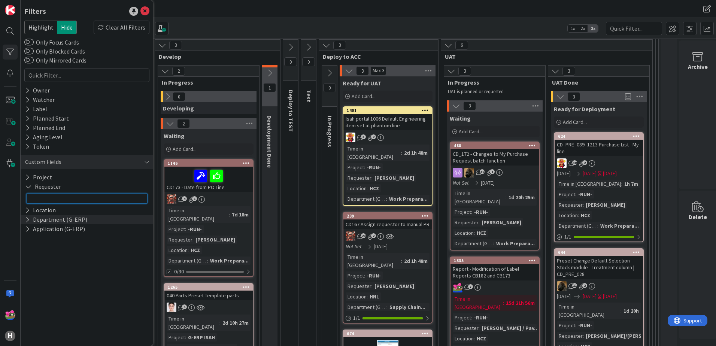
click at [80, 198] on input "text" at bounding box center [86, 198] width 121 height 10
type input "[PERSON_NAME]"
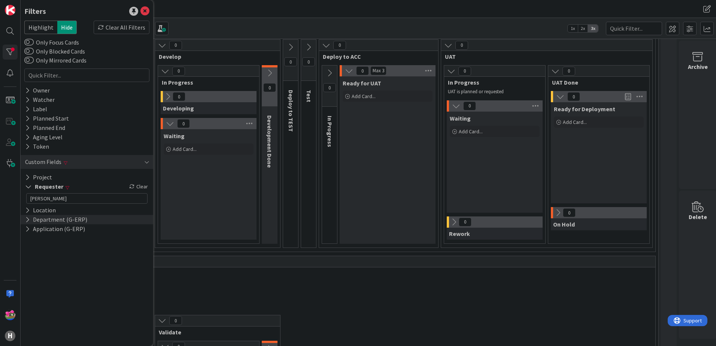
click at [231, 16] on div "Kanban My Tickets Backlog Kanban My Tickets Backlog" at bounding box center [368, 9] width 695 height 18
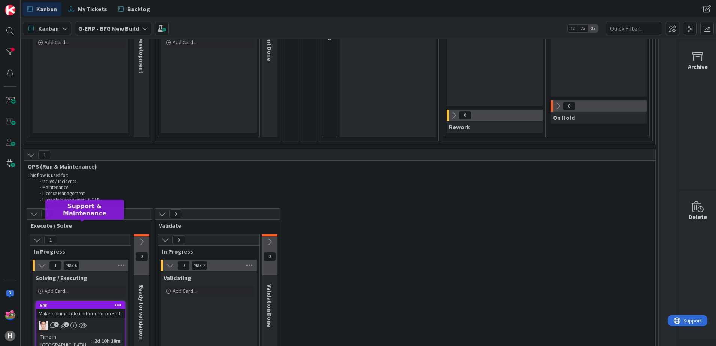
scroll to position [37, 39]
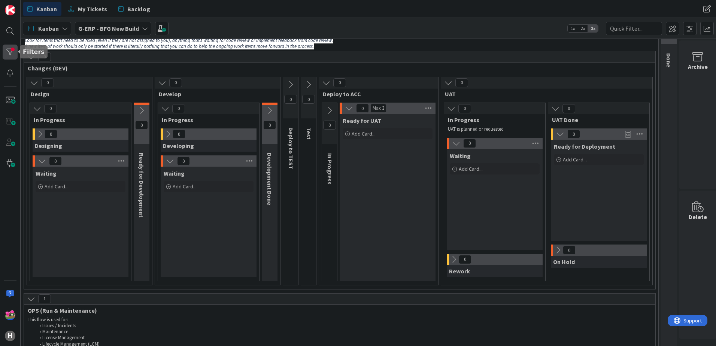
click at [13, 49] on div at bounding box center [10, 52] width 15 height 15
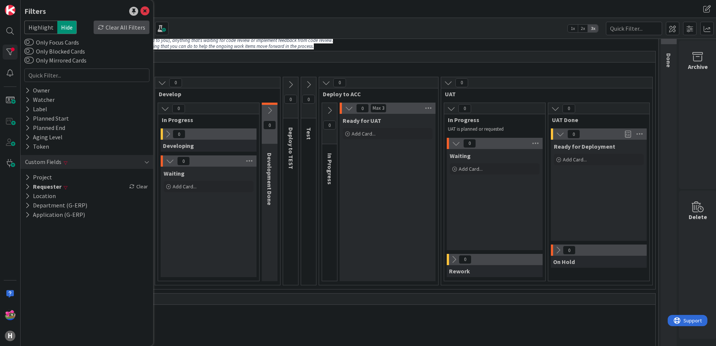
click at [132, 25] on div "Clear All Filters" at bounding box center [122, 27] width 56 height 13
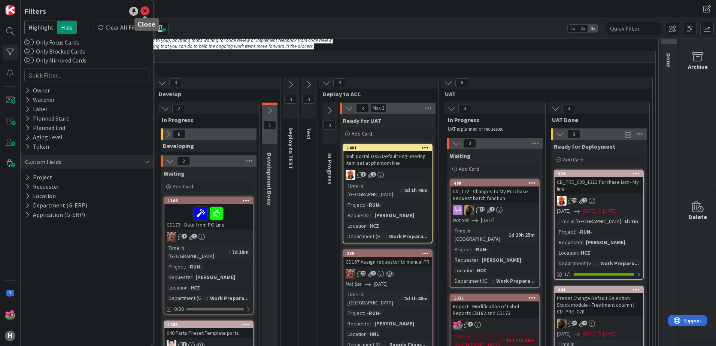
drag, startPoint x: 145, startPoint y: 13, endPoint x: 182, endPoint y: 15, distance: 37.8
click at [145, 13] on icon at bounding box center [144, 11] width 9 height 9
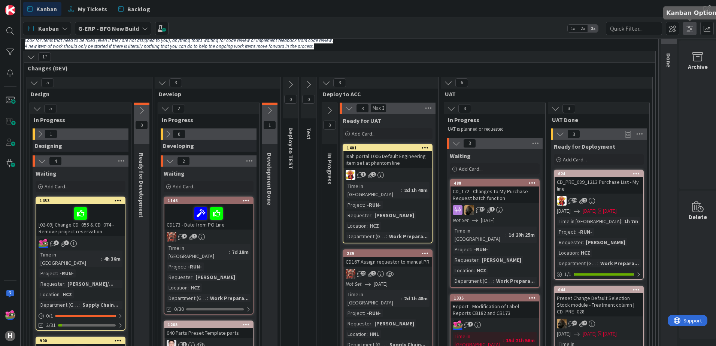
click at [685, 29] on span at bounding box center [689, 28] width 13 height 13
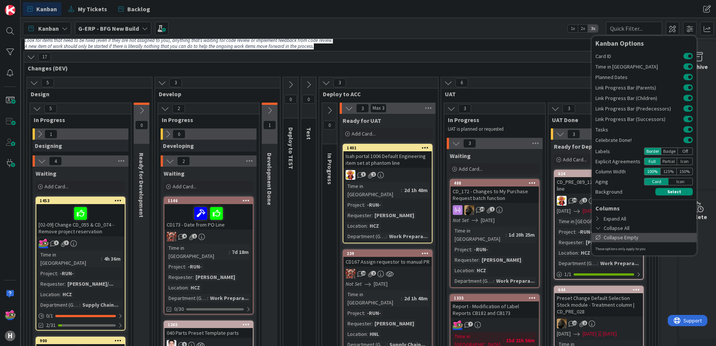
click at [625, 239] on div "Collapse Empty" at bounding box center [644, 237] width 105 height 9
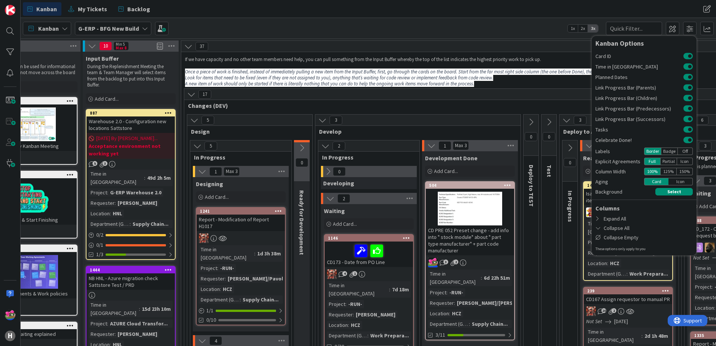
scroll to position [0, 0]
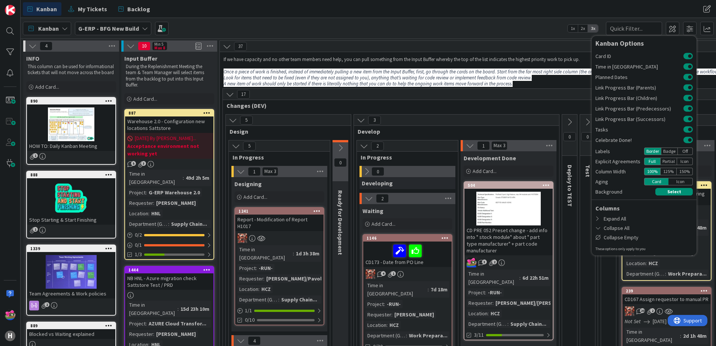
click at [31, 51] on div "4" at bounding box center [71, 45] width 96 height 11
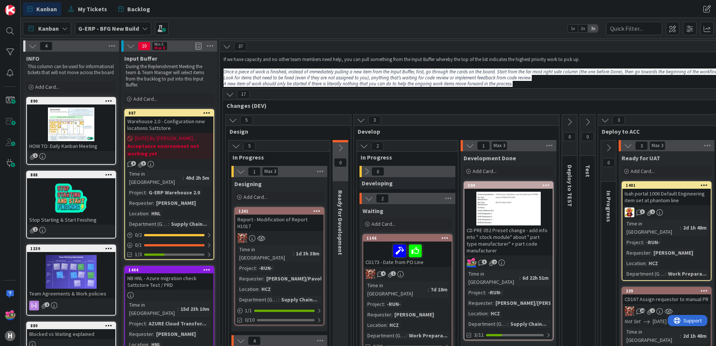
click at [30, 48] on icon at bounding box center [32, 46] width 8 height 8
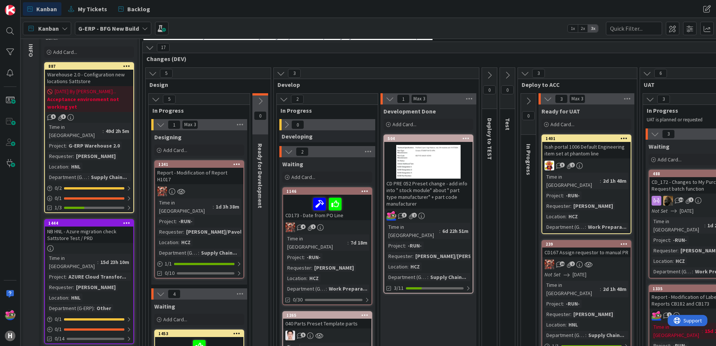
scroll to position [150, 0]
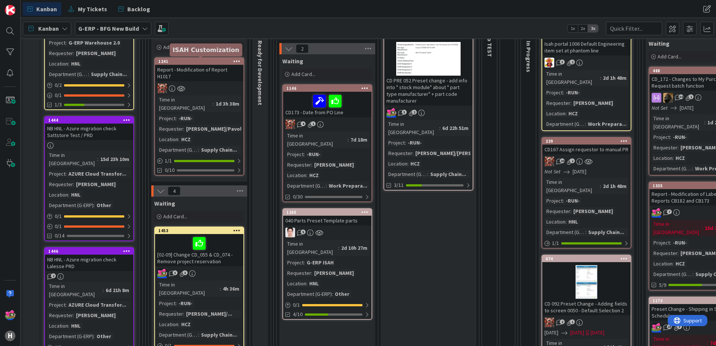
click at [194, 60] on div "1241" at bounding box center [200, 61] width 85 height 5
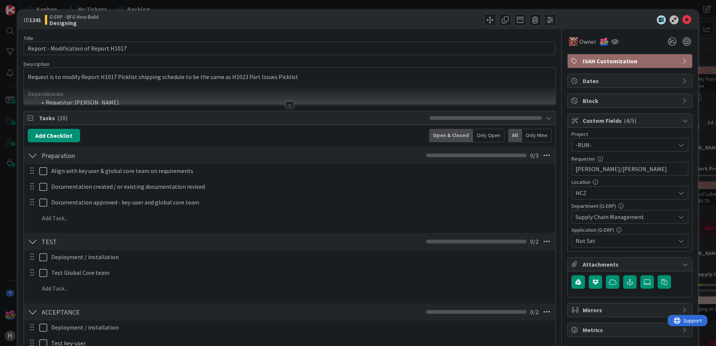
click at [285, 102] on div at bounding box center [289, 104] width 8 height 6
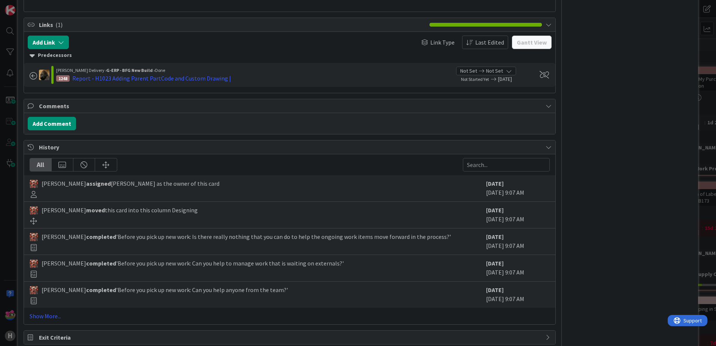
scroll to position [527, 0]
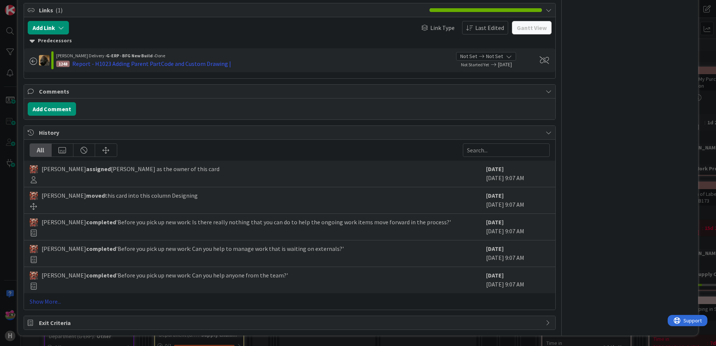
click at [41, 303] on link "Show More..." at bounding box center [290, 301] width 520 height 9
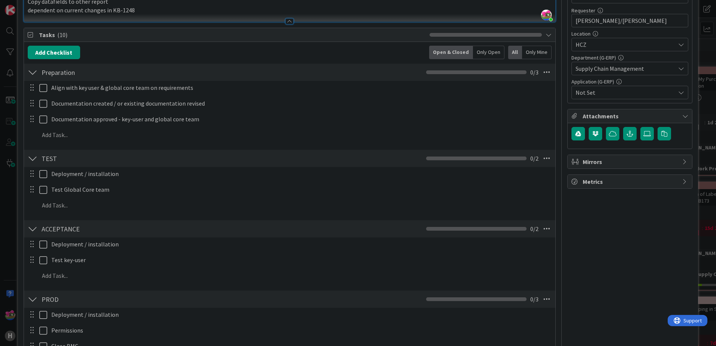
scroll to position [0, 0]
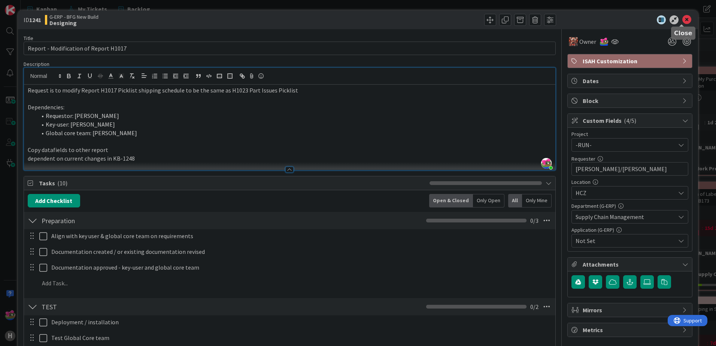
click at [682, 20] on icon at bounding box center [686, 19] width 9 height 9
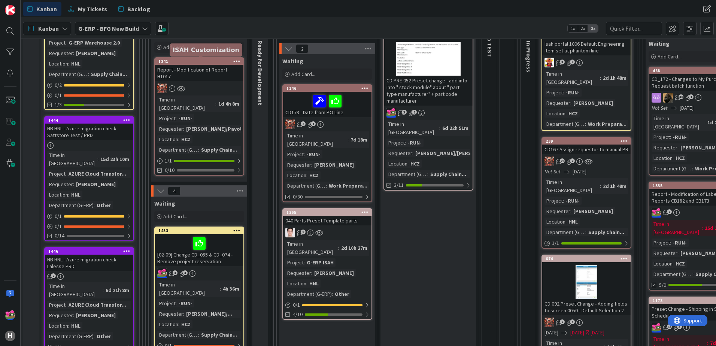
click at [210, 61] on div "1241" at bounding box center [200, 61] width 85 height 5
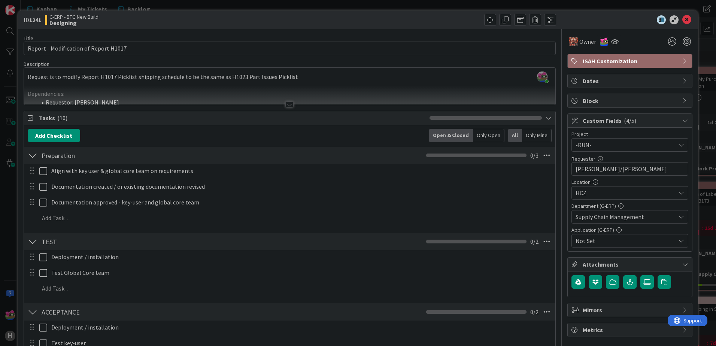
click at [288, 103] on div at bounding box center [289, 104] width 8 height 6
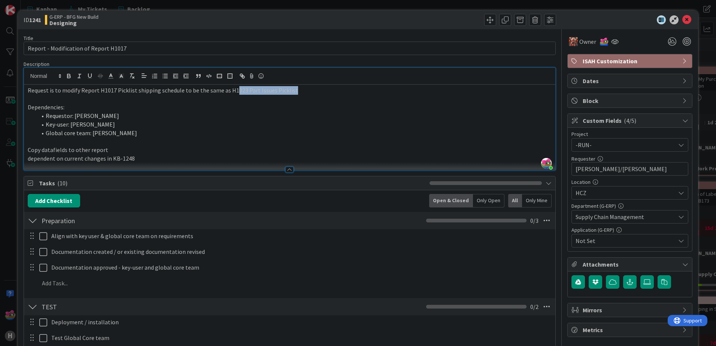
drag, startPoint x: 232, startPoint y: 91, endPoint x: 301, endPoint y: 93, distance: 68.6
click at [301, 93] on p "Request is to modify Report H1017 Picklist shipping schedule to be the same as …" at bounding box center [290, 90] width 524 height 9
